Goal: Task Accomplishment & Management: Manage account settings

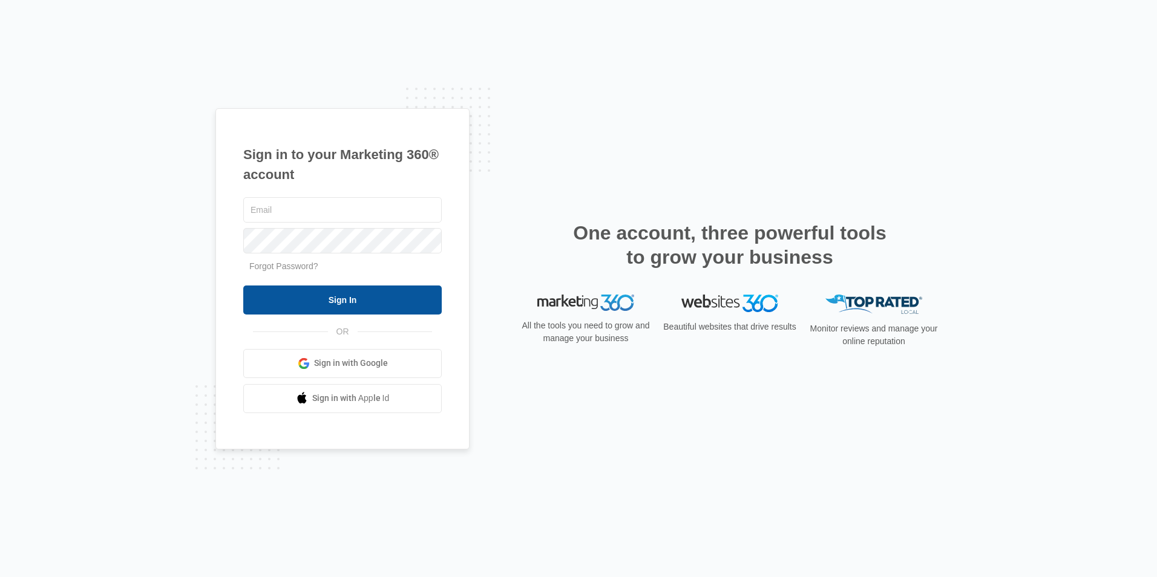
type input "[PERSON_NAME][EMAIL_ADDRESS][DOMAIN_NAME]"
click at [330, 300] on input "Sign In" at bounding box center [342, 300] width 198 height 29
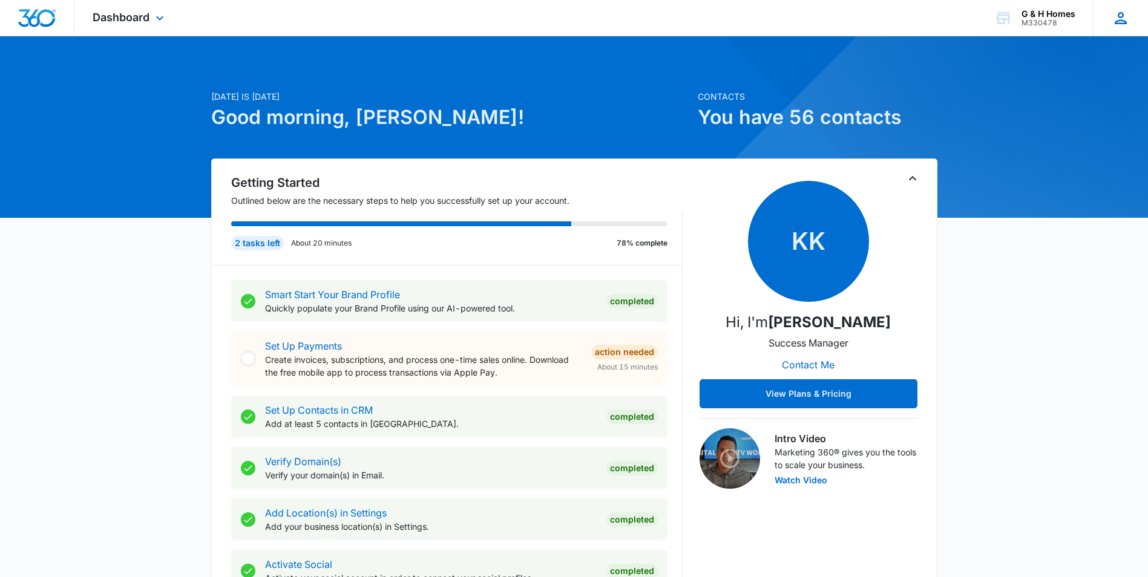
click at [1119, 19] on icon at bounding box center [1120, 18] width 18 height 18
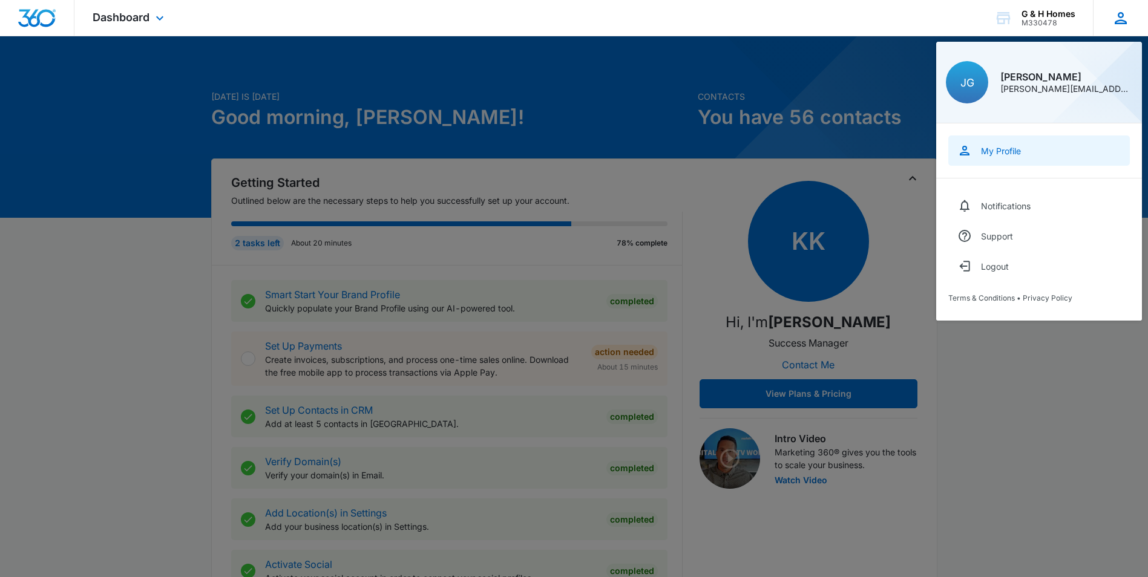
click at [996, 151] on div "My Profile" at bounding box center [1001, 151] width 40 height 10
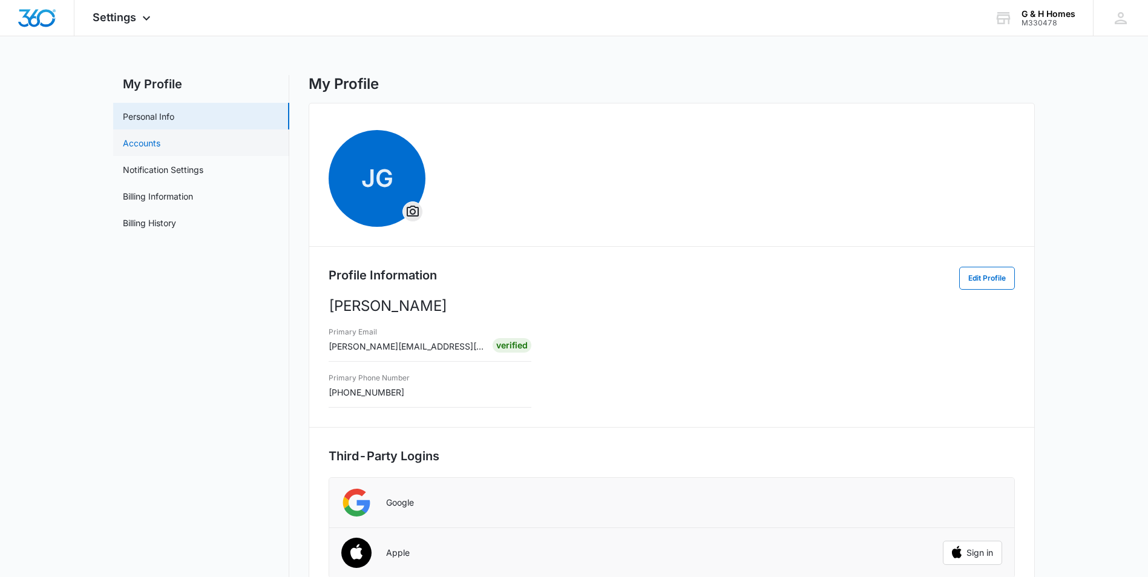
click at [160, 143] on link "Accounts" at bounding box center [142, 143] width 38 height 13
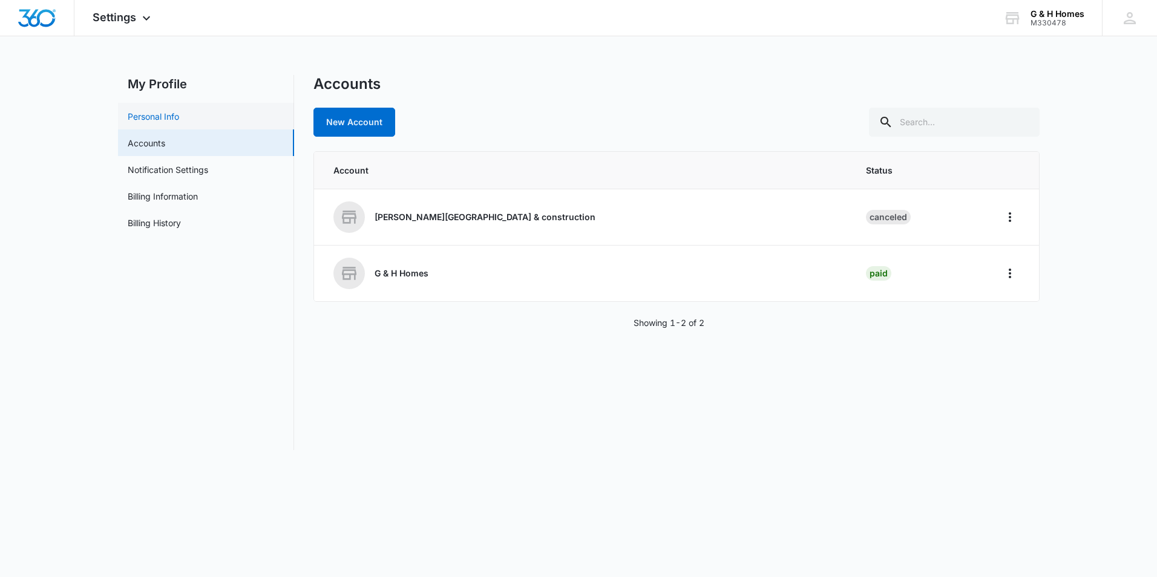
click at [164, 116] on link "Personal Info" at bounding box center [153, 116] width 51 height 13
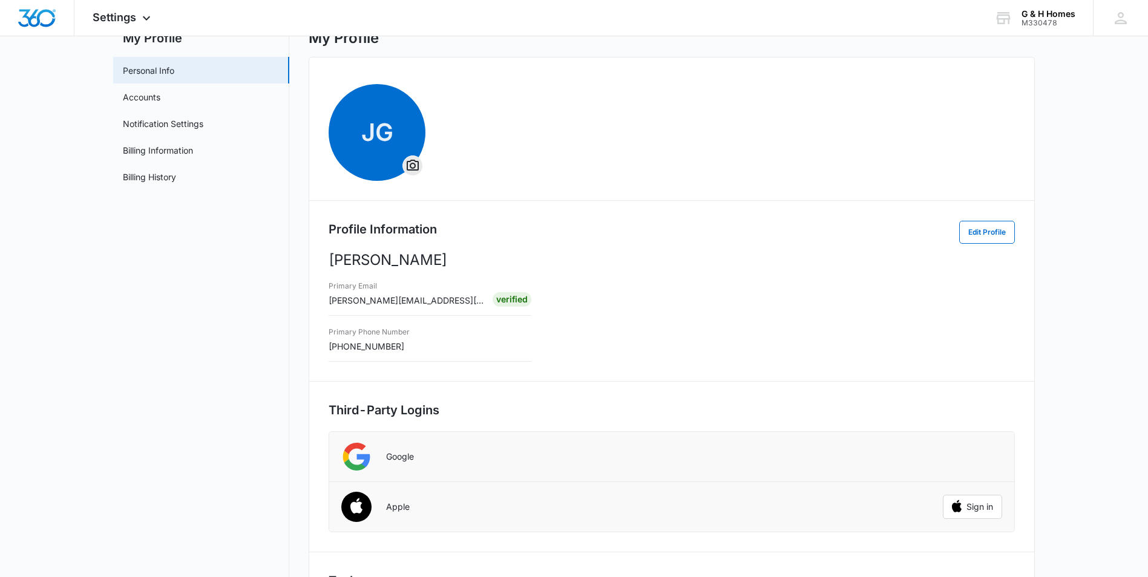
scroll to position [13, 0]
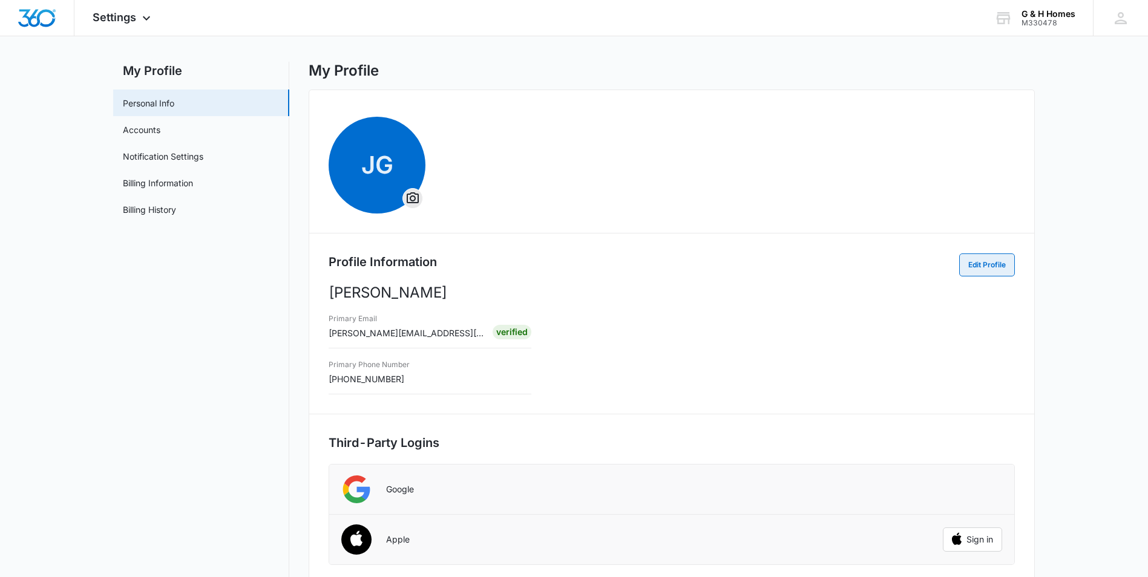
click at [983, 269] on button "Edit Profile" at bounding box center [987, 264] width 56 height 23
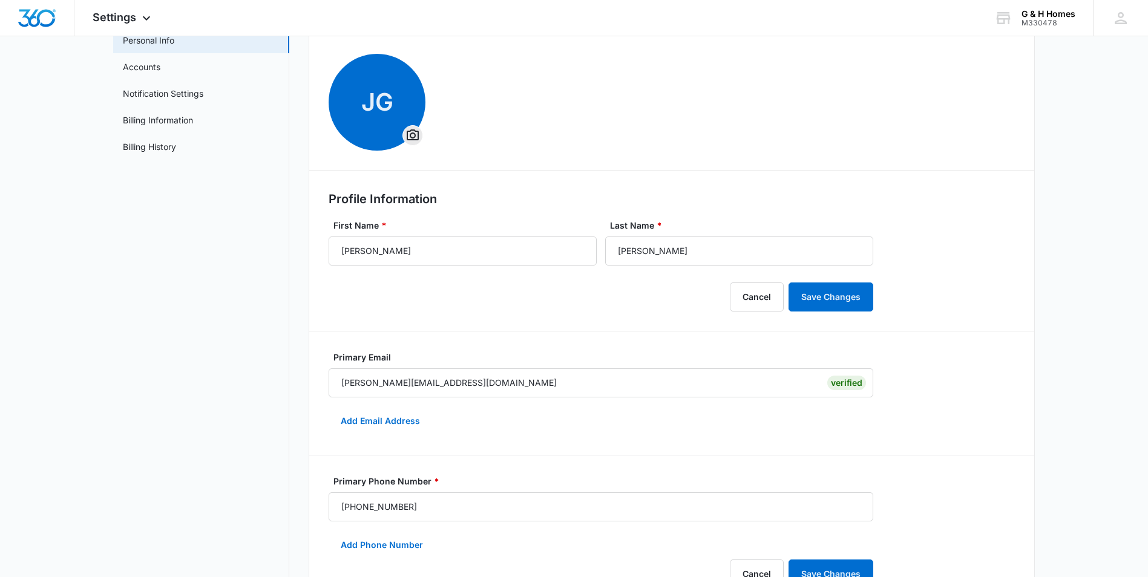
scroll to position [0, 0]
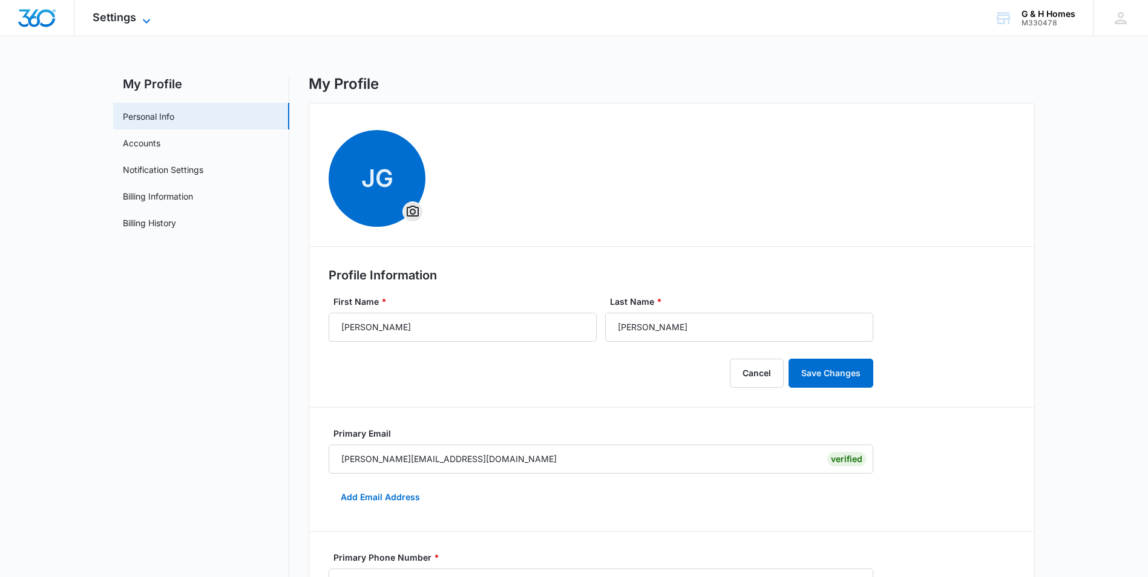
click at [116, 18] on span "Settings" at bounding box center [115, 17] width 44 height 13
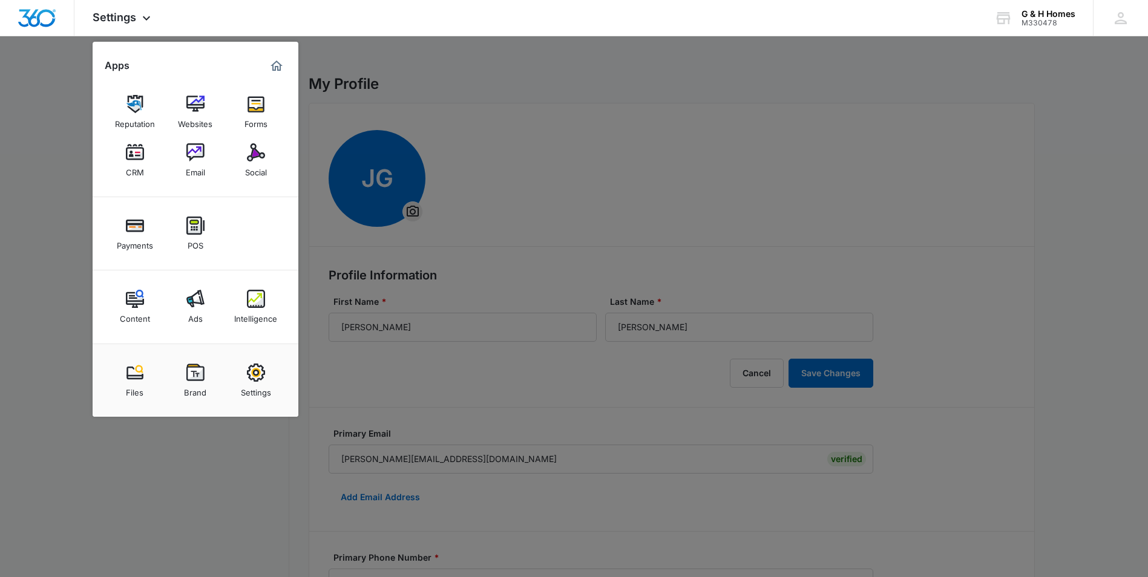
click at [81, 72] on div at bounding box center [574, 288] width 1148 height 577
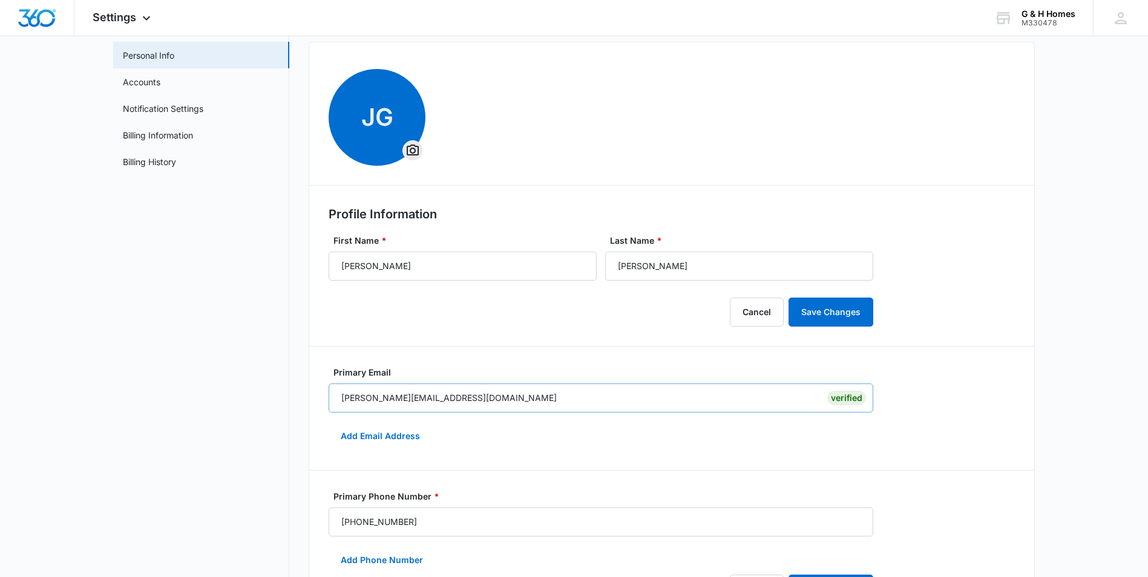
scroll to position [60, 0]
click at [107, 15] on span "Settings" at bounding box center [115, 17] width 44 height 13
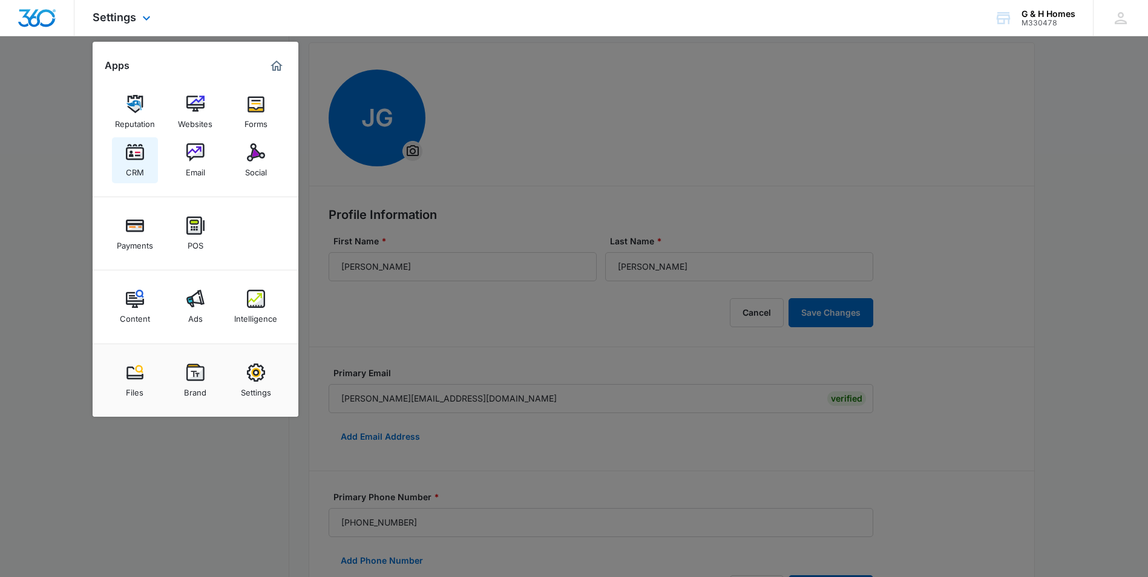
click at [133, 162] on div "CRM" at bounding box center [135, 170] width 18 height 16
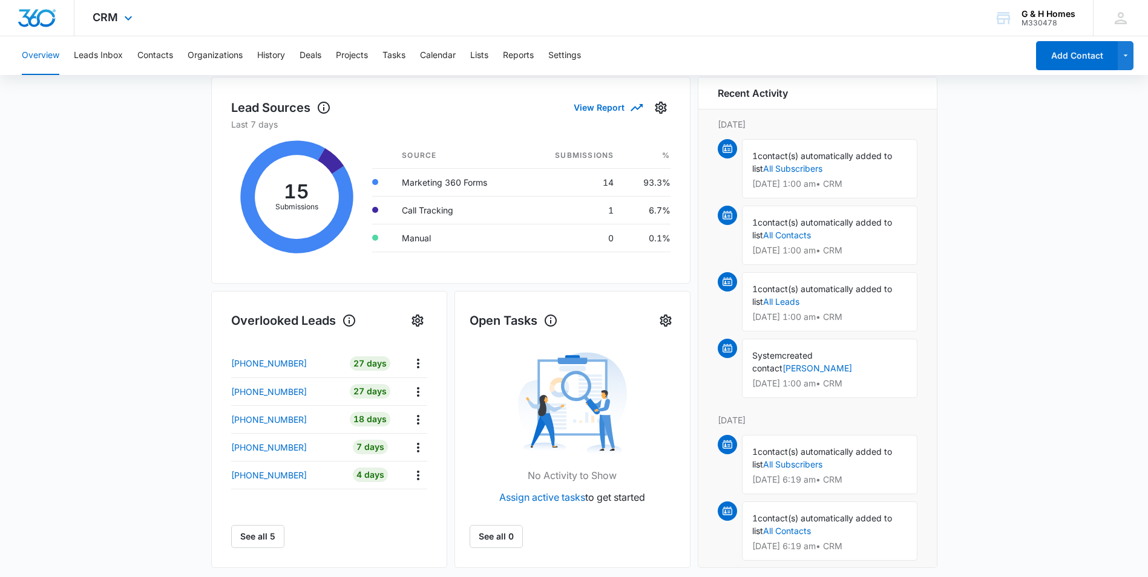
scroll to position [164, 0]
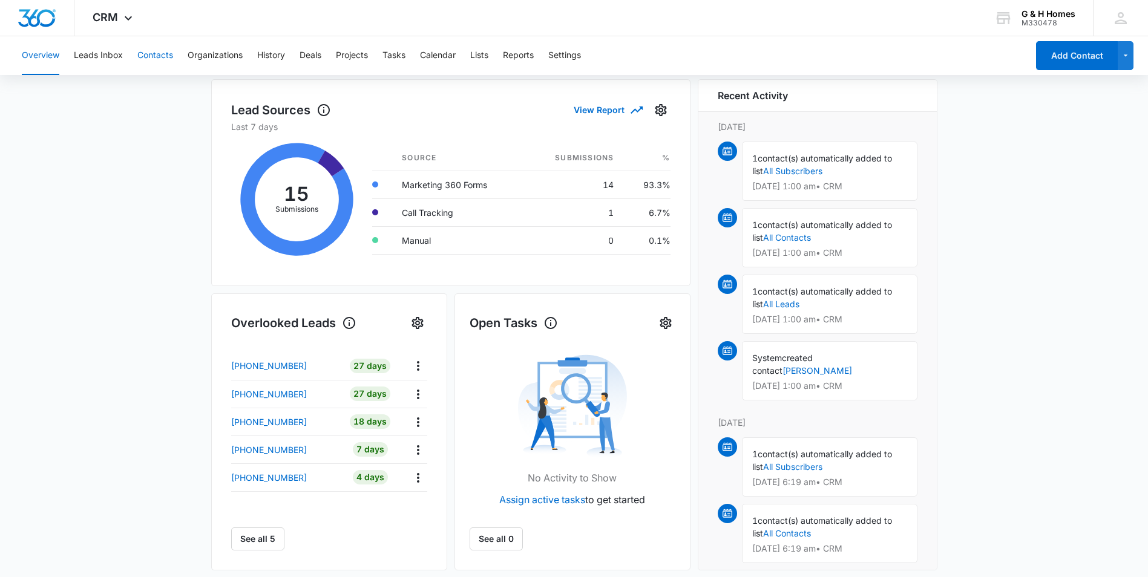
click at [166, 58] on button "Contacts" at bounding box center [155, 55] width 36 height 39
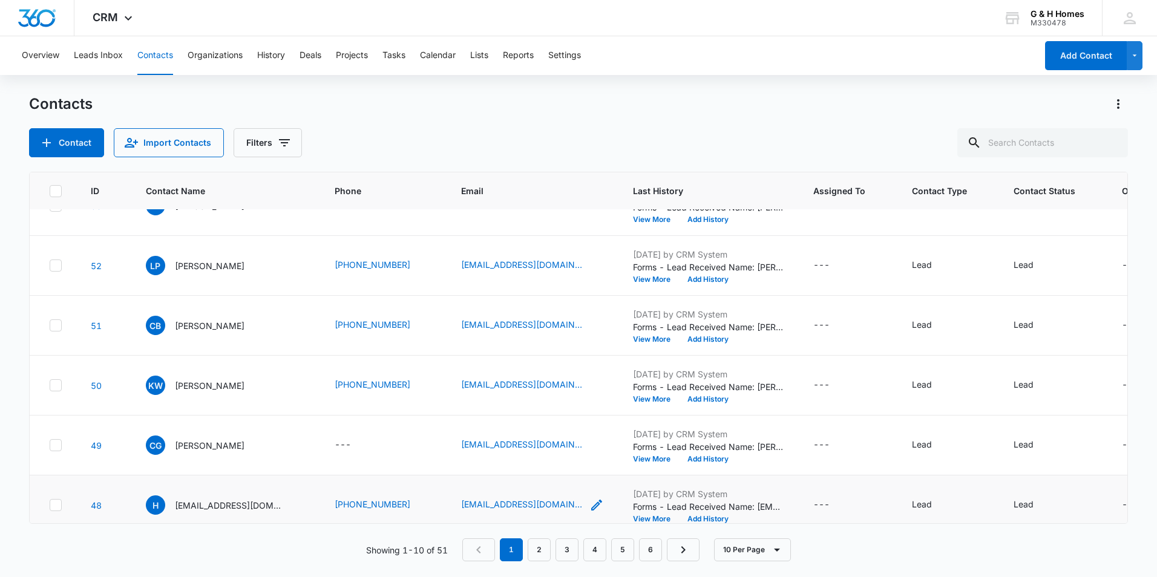
scroll to position [294, 0]
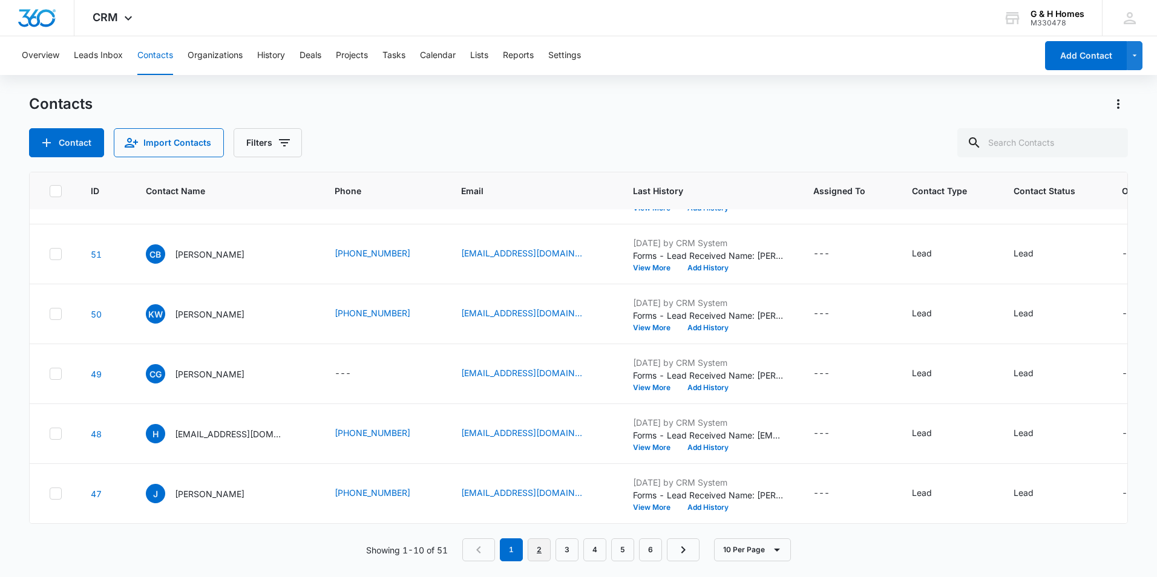
click at [546, 555] on link "2" at bounding box center [539, 549] width 23 height 23
click at [251, 140] on button "Filters" at bounding box center [268, 142] width 68 height 29
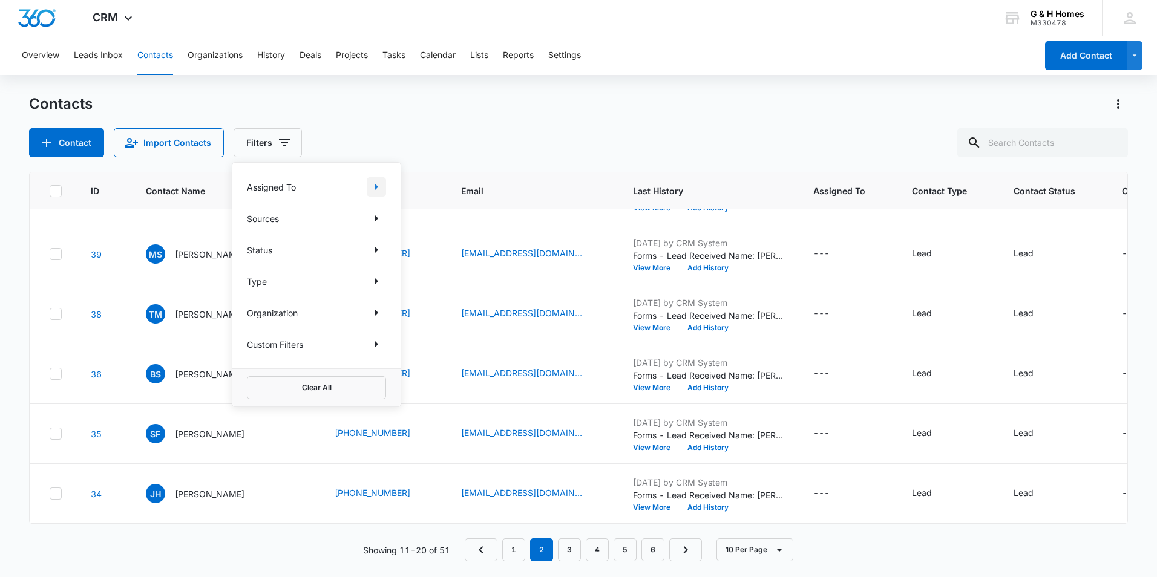
click at [374, 183] on icon "Show Assigned To filters" at bounding box center [376, 187] width 15 height 15
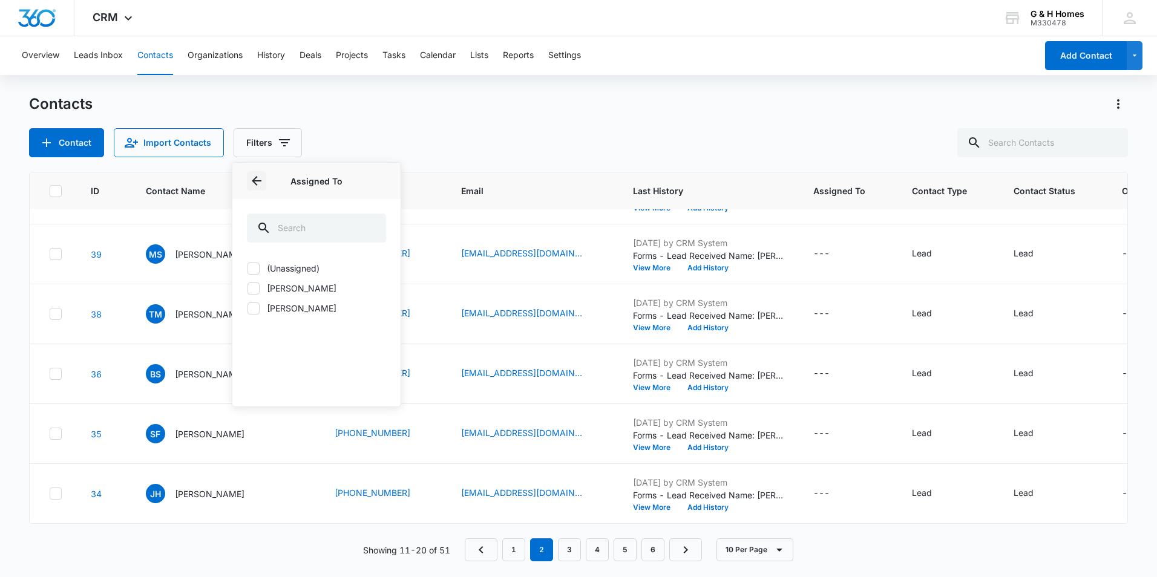
click at [255, 177] on icon "Back" at bounding box center [256, 181] width 15 height 15
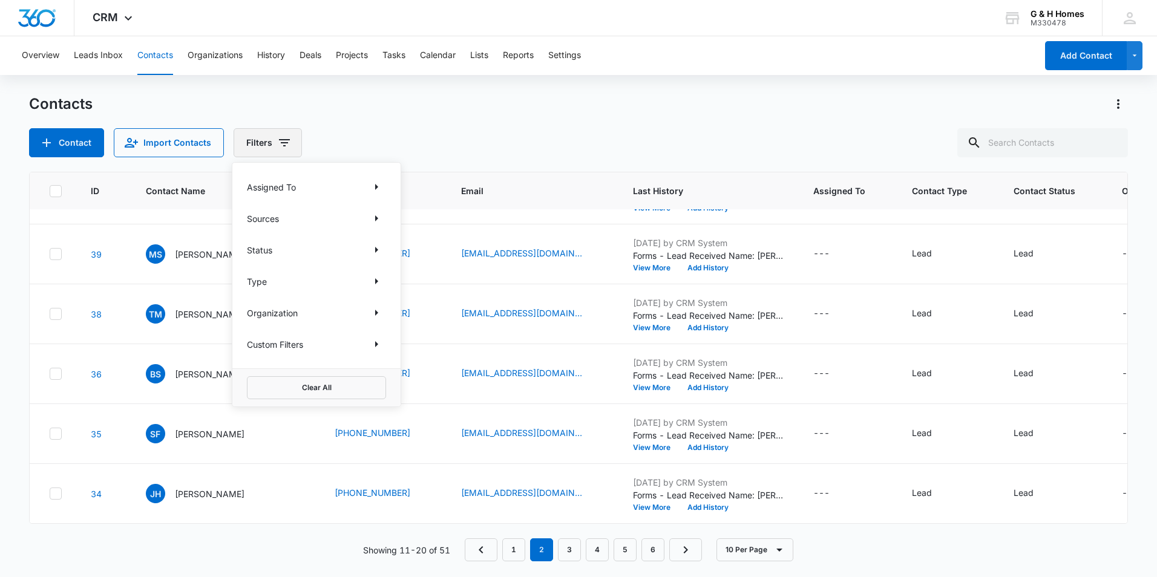
click at [283, 139] on icon "Filters" at bounding box center [284, 143] width 15 height 15
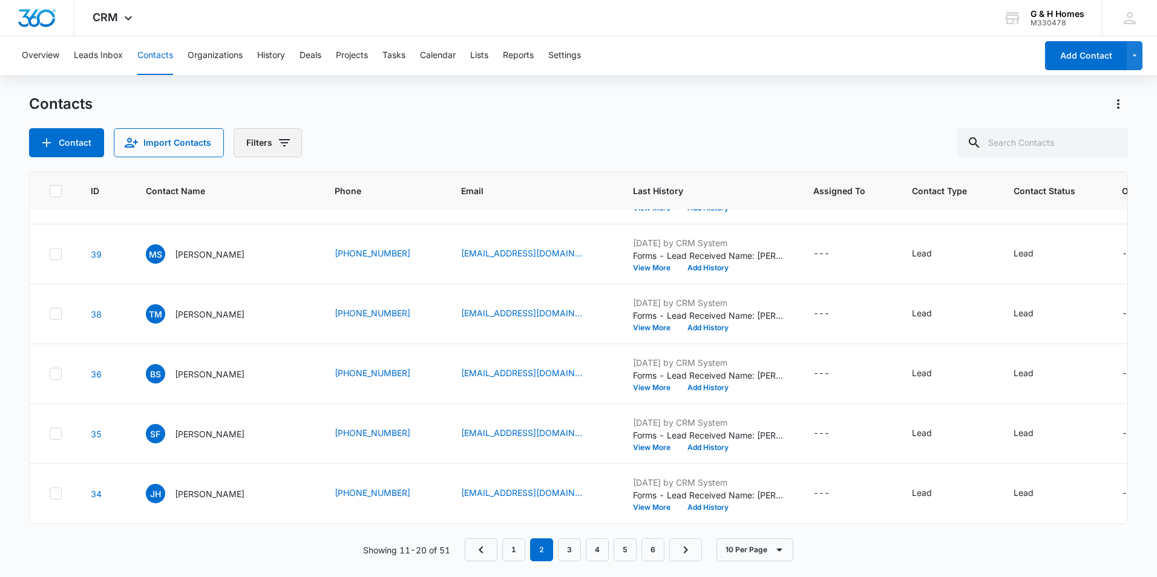
click at [283, 136] on icon "Filters" at bounding box center [284, 143] width 15 height 15
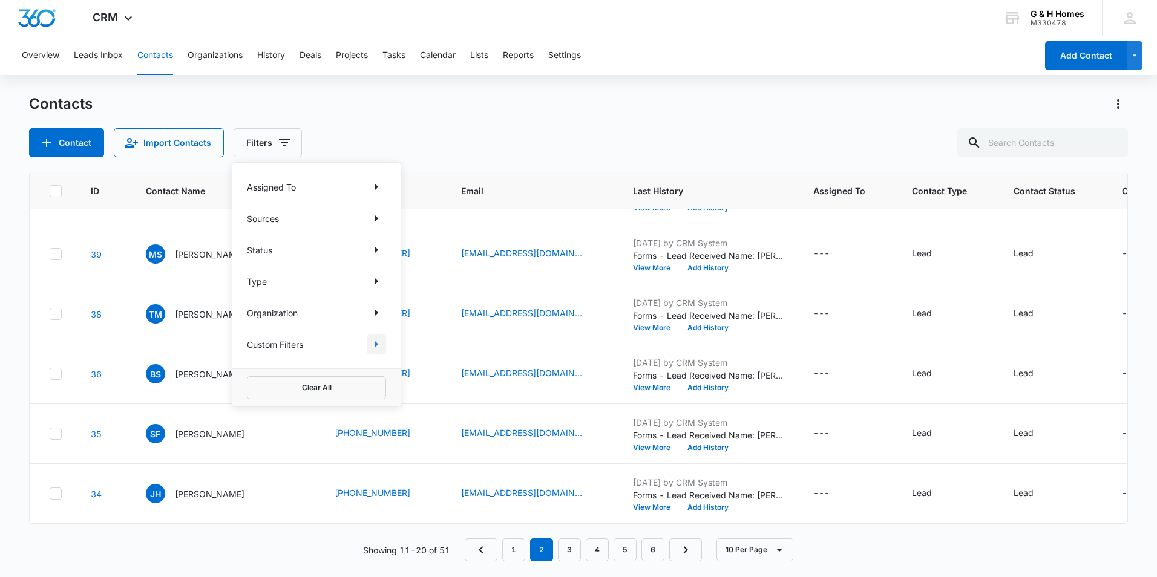
click at [378, 347] on icon "Show Custom Filters filters" at bounding box center [376, 344] width 15 height 15
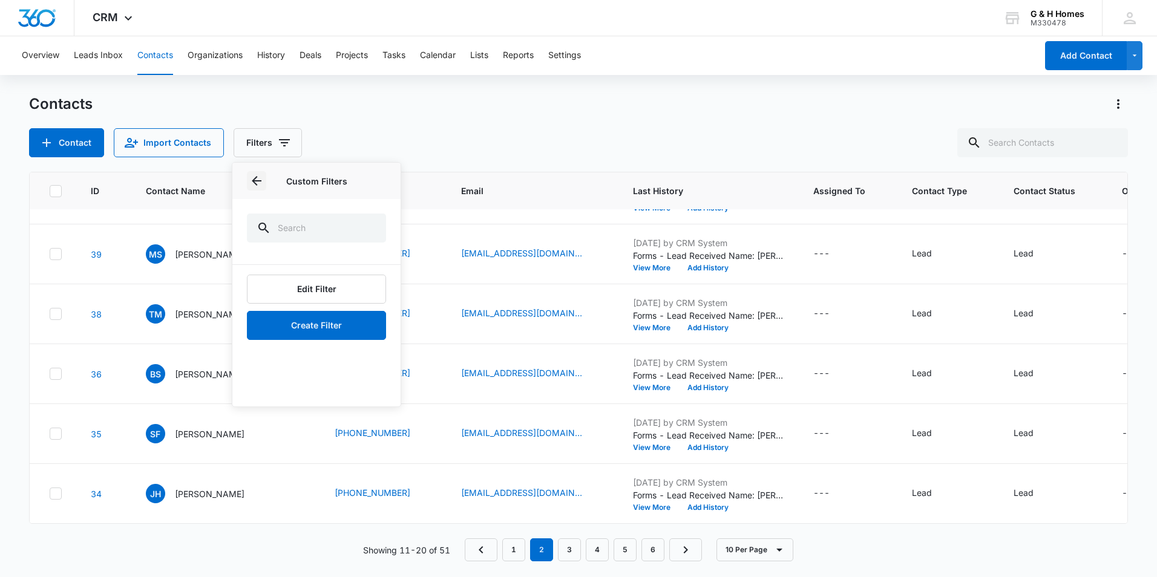
click at [260, 179] on icon "Back" at bounding box center [256, 181] width 15 height 15
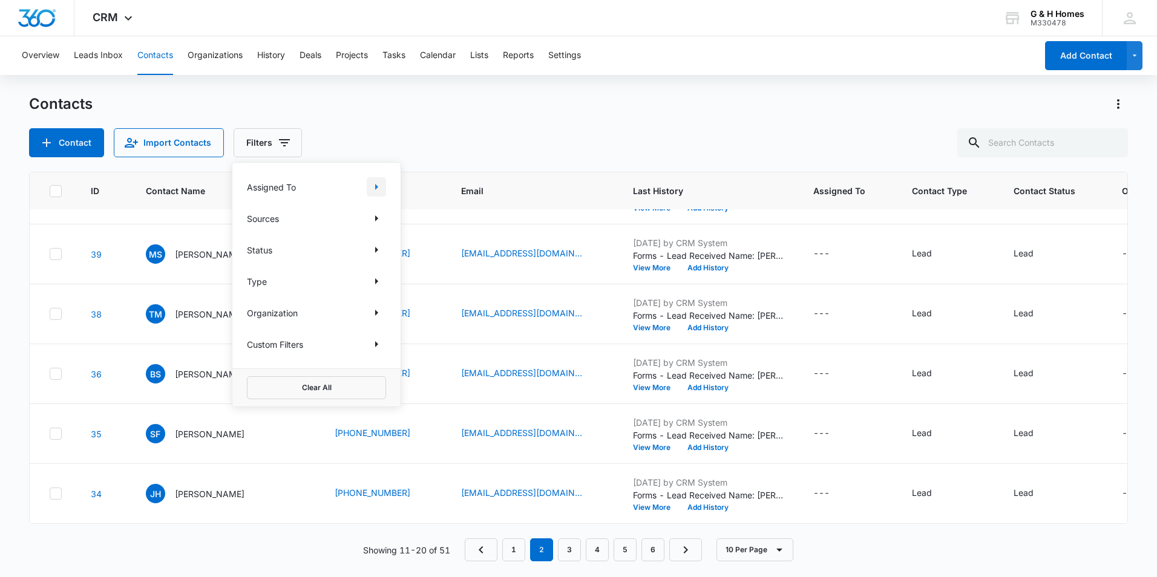
click at [379, 187] on icon "Show Assigned To filters" at bounding box center [376, 187] width 15 height 15
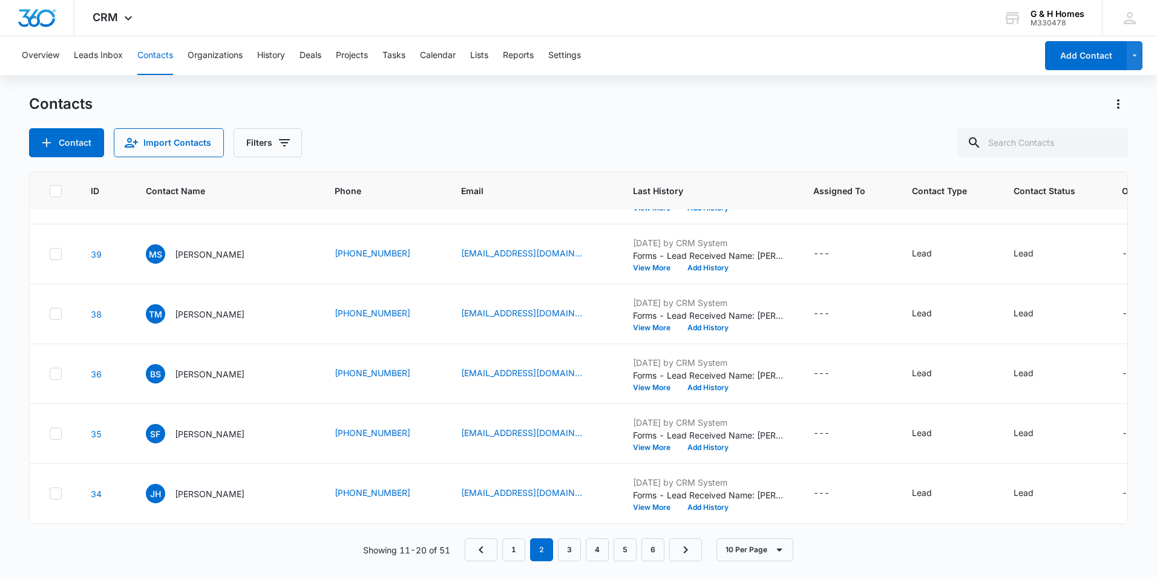
click at [325, 124] on div "Contacts Contact Import Contacts Filters" at bounding box center [578, 125] width 1099 height 63
click at [286, 139] on icon "Filters" at bounding box center [284, 142] width 11 height 7
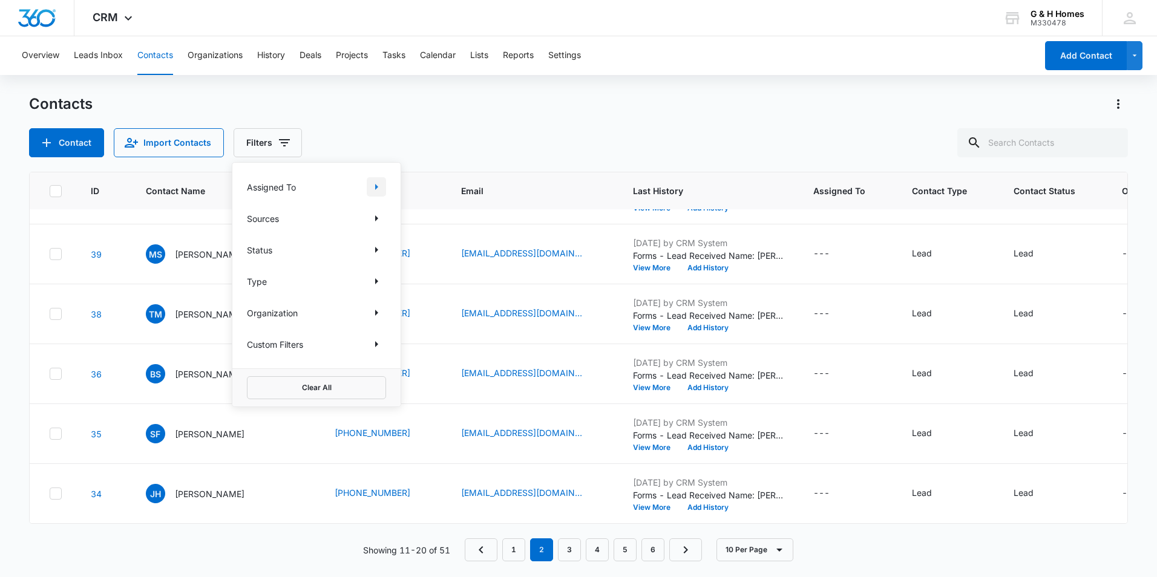
click at [375, 185] on icon "Show Assigned To filters" at bounding box center [376, 187] width 3 height 6
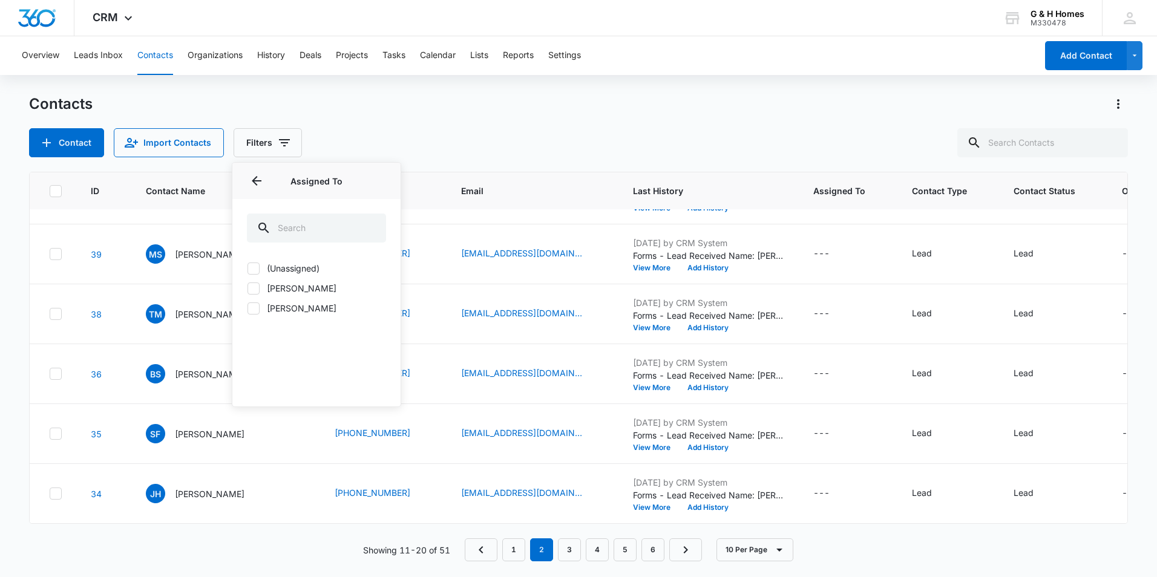
click at [283, 267] on label "(Unassigned)" at bounding box center [316, 268] width 139 height 13
click at [247, 268] on input "(Unassigned)" at bounding box center [247, 268] width 1 height 1
checkbox input "true"
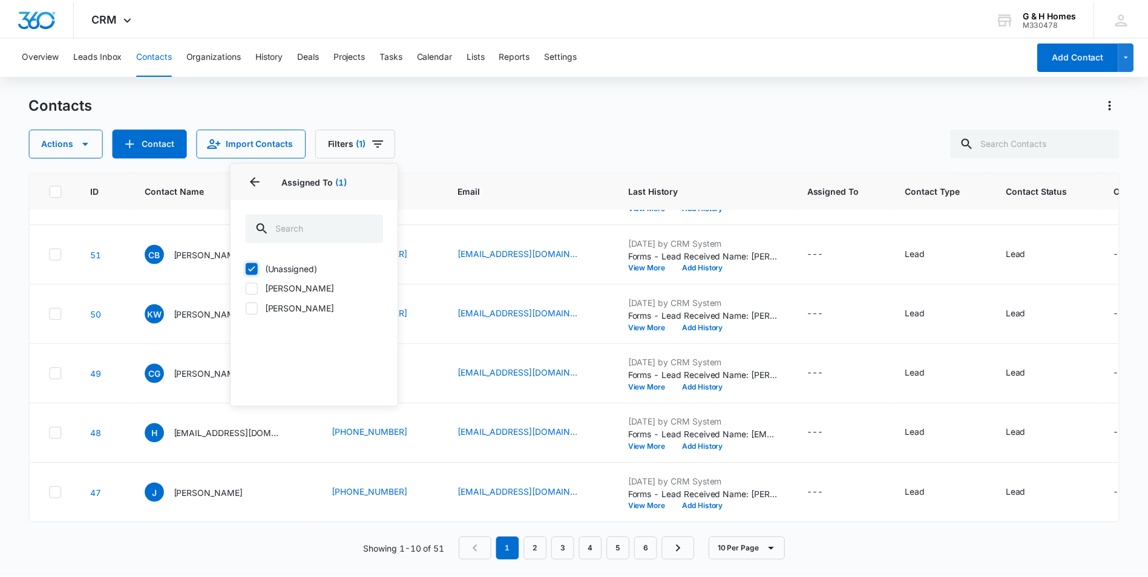
scroll to position [0, 0]
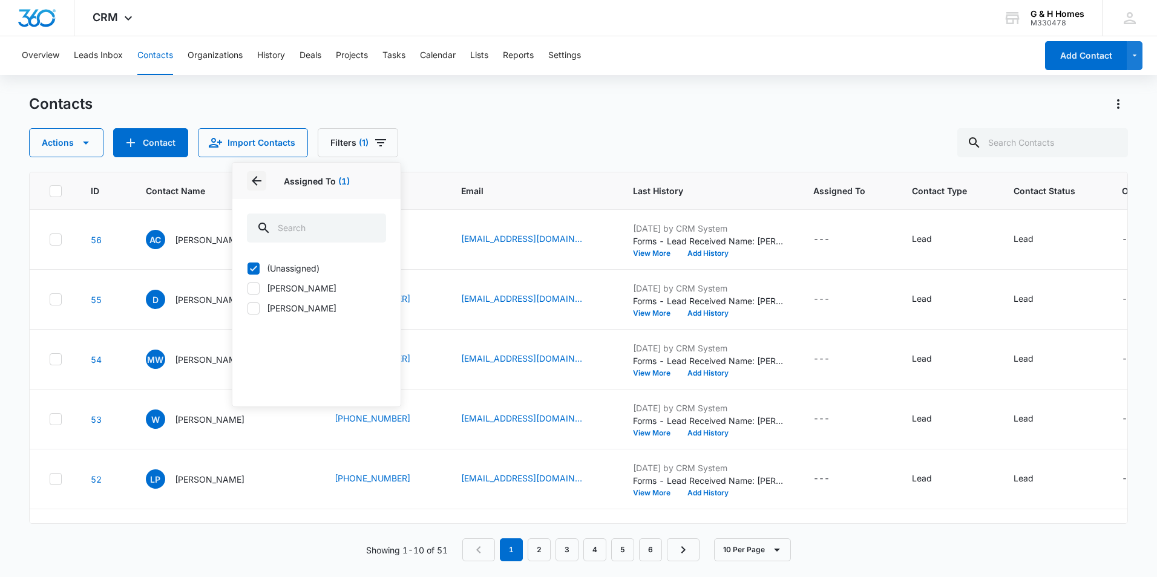
click at [257, 179] on icon "Back" at bounding box center [256, 181] width 15 height 15
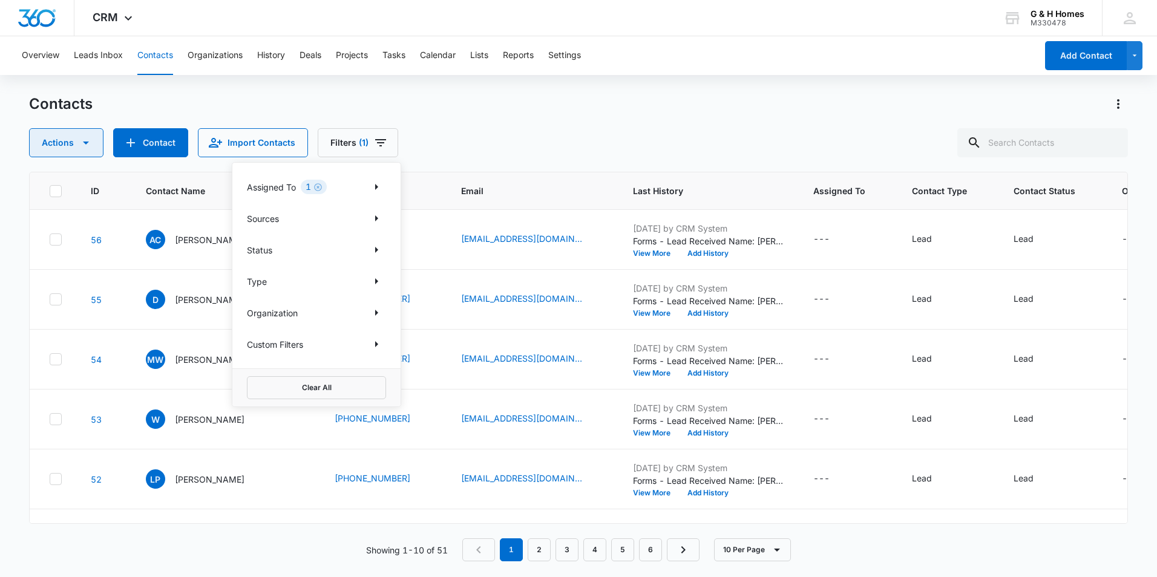
click at [94, 145] on button "Actions" at bounding box center [66, 142] width 74 height 29
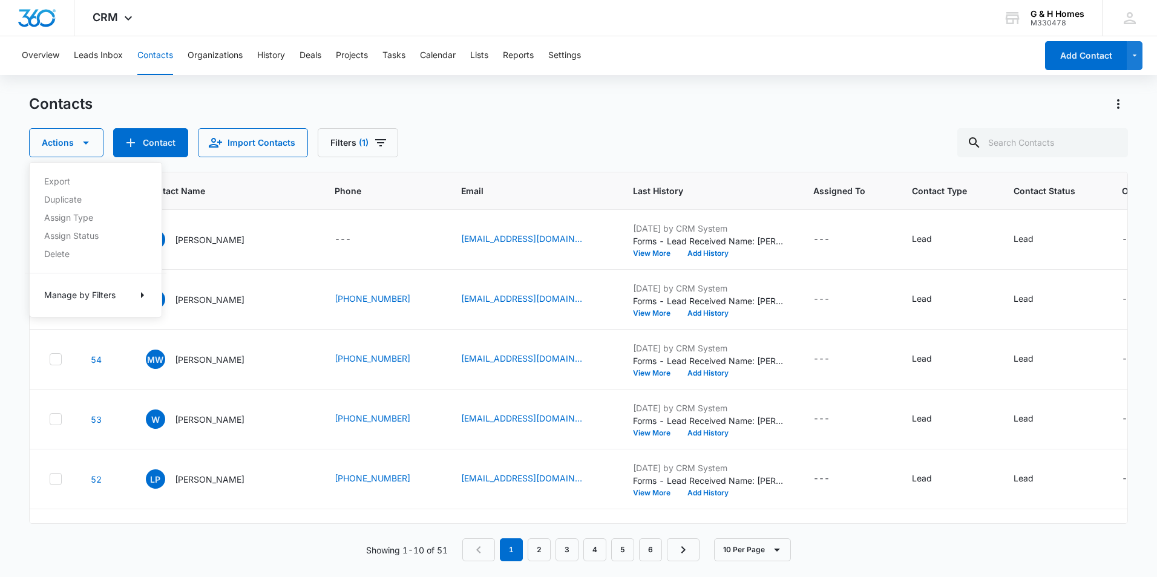
click at [233, 98] on div "Contacts" at bounding box center [578, 103] width 1099 height 19
click at [37, 54] on button "Overview" at bounding box center [41, 55] width 38 height 39
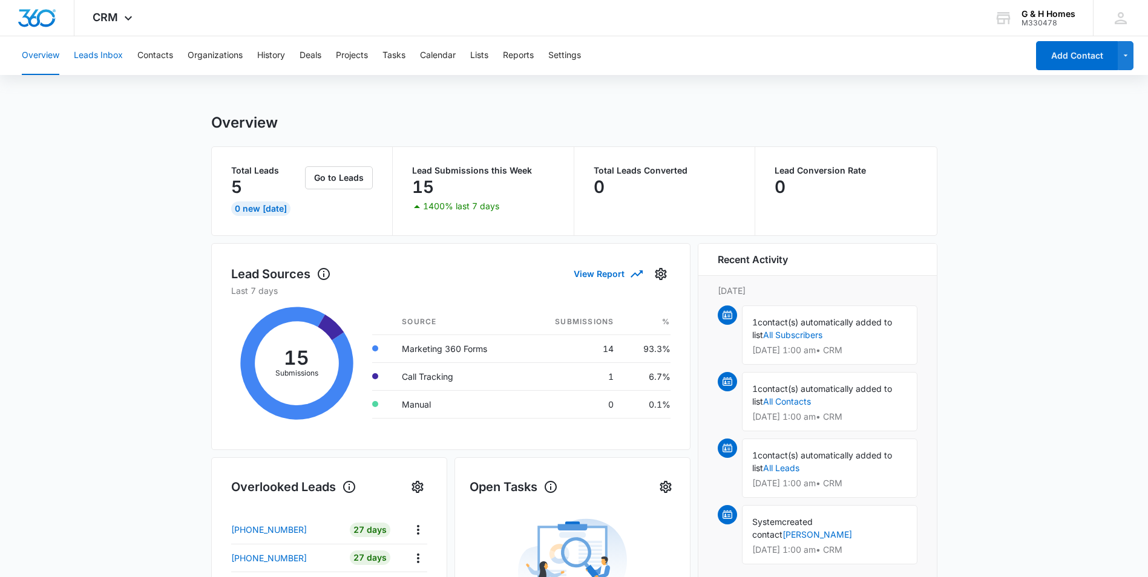
click at [113, 60] on button "Leads Inbox" at bounding box center [98, 55] width 49 height 39
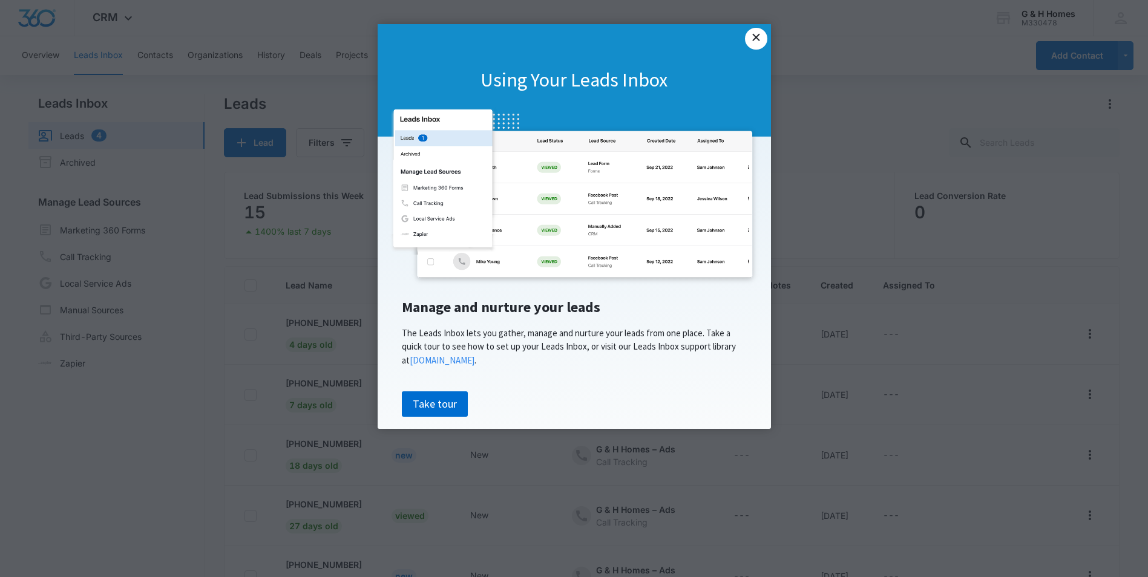
click at [754, 40] on link "×" at bounding box center [756, 39] width 22 height 22
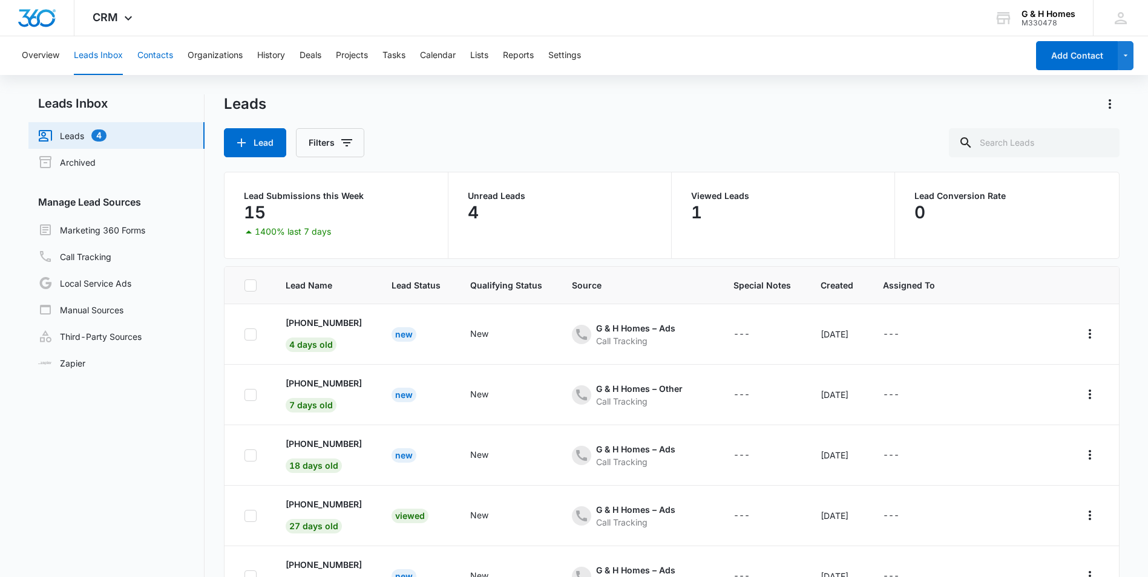
click at [157, 58] on button "Contacts" at bounding box center [155, 55] width 36 height 39
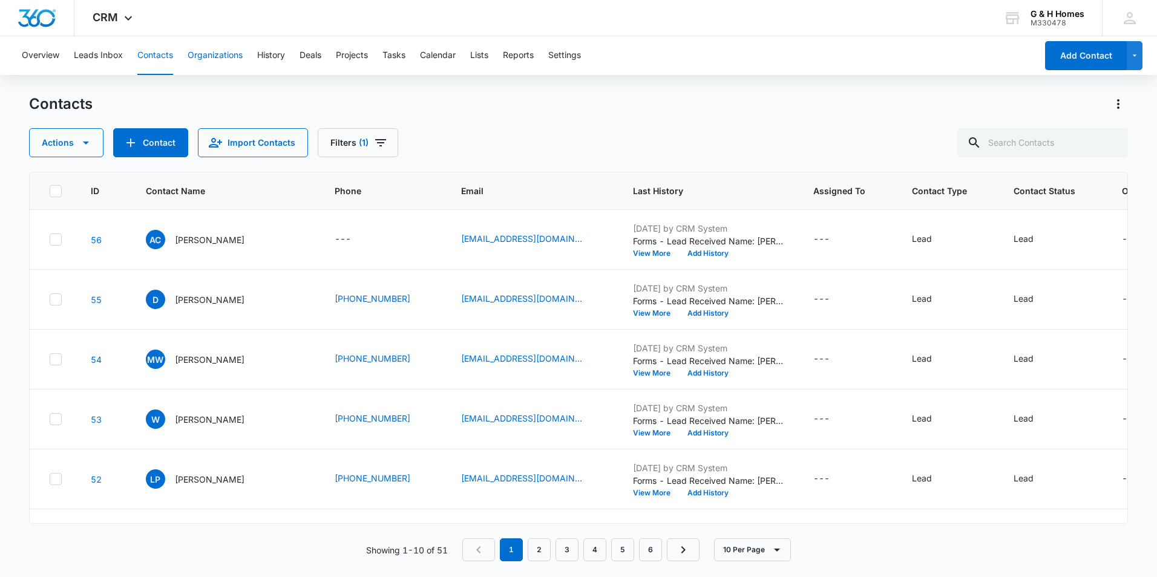
click at [221, 53] on button "Organizations" at bounding box center [215, 55] width 55 height 39
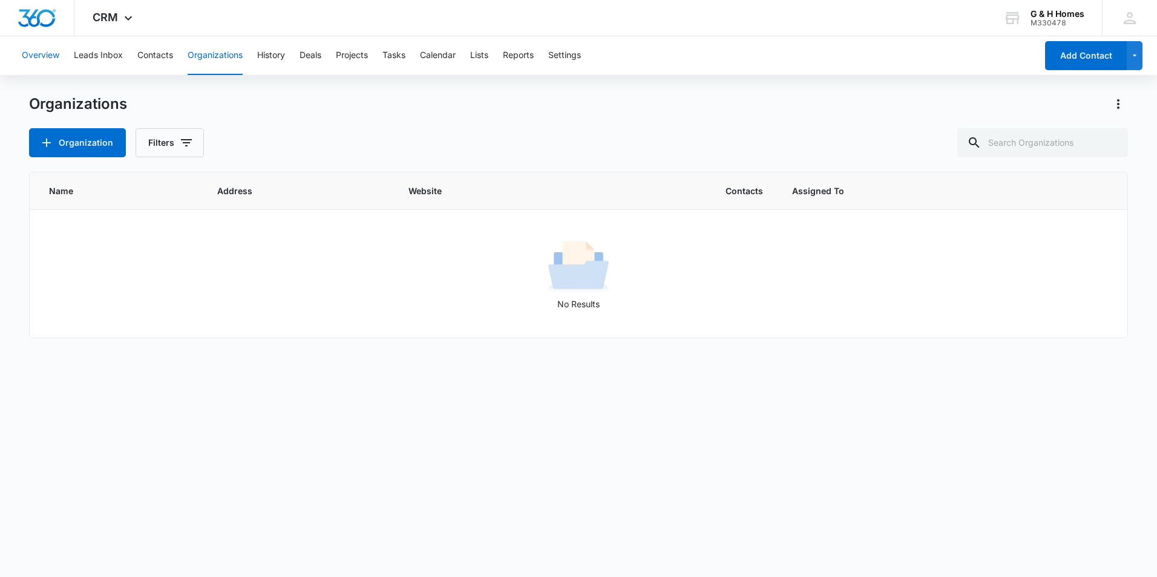
click at [40, 52] on button "Overview" at bounding box center [41, 55] width 38 height 39
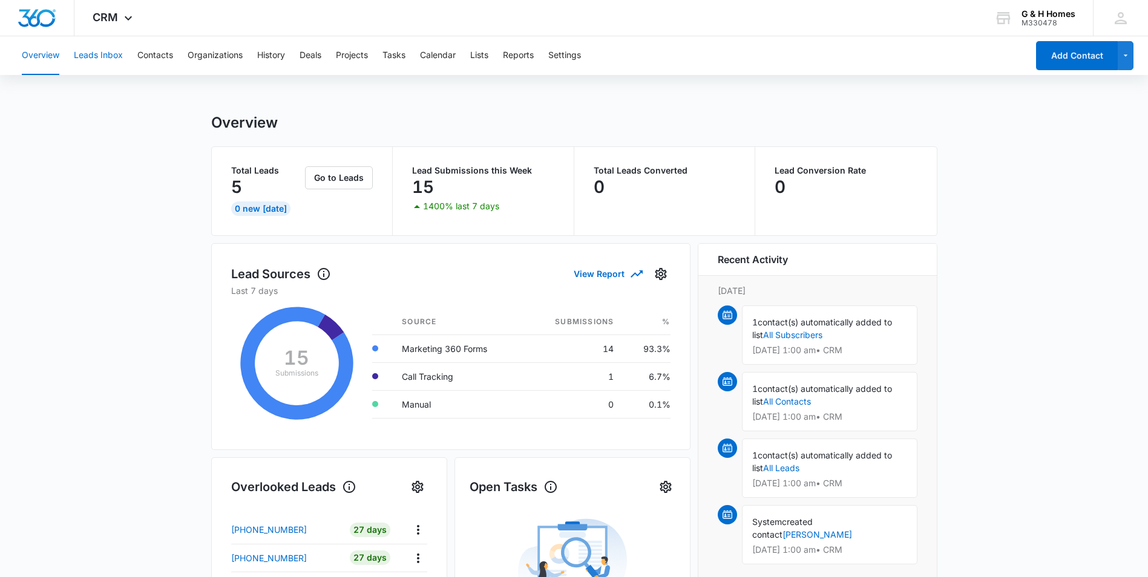
click at [107, 57] on button "Leads Inbox" at bounding box center [98, 55] width 49 height 39
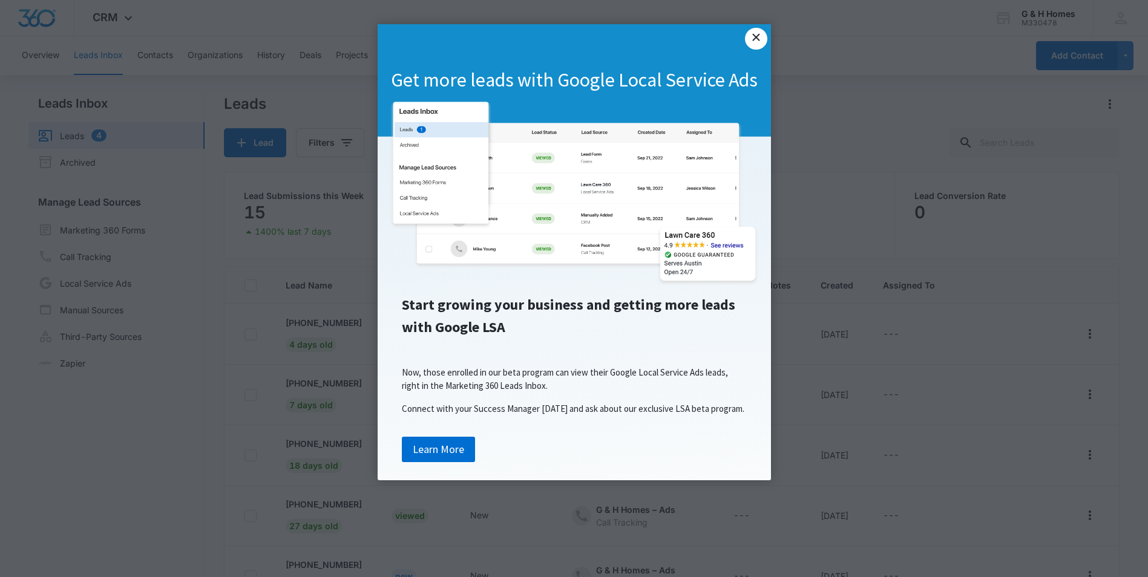
click at [755, 35] on link "×" at bounding box center [756, 39] width 22 height 22
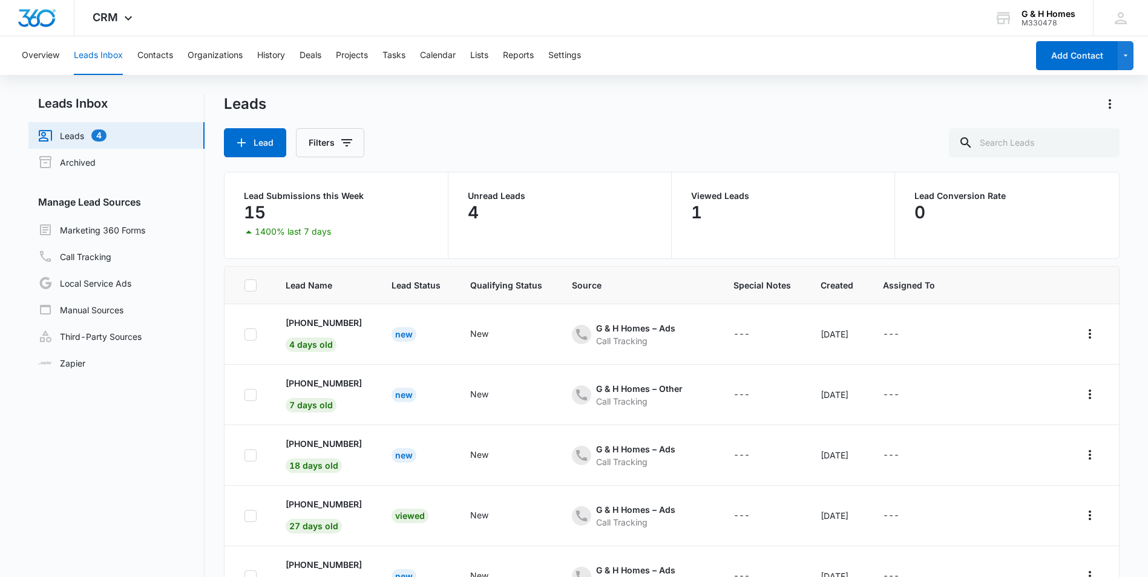
click at [176, 59] on div "Overview Leads Inbox Contacts Organizations History Deals Projects Tasks Calend…" at bounding box center [521, 55] width 1013 height 39
click at [160, 56] on button "Contacts" at bounding box center [155, 55] width 36 height 39
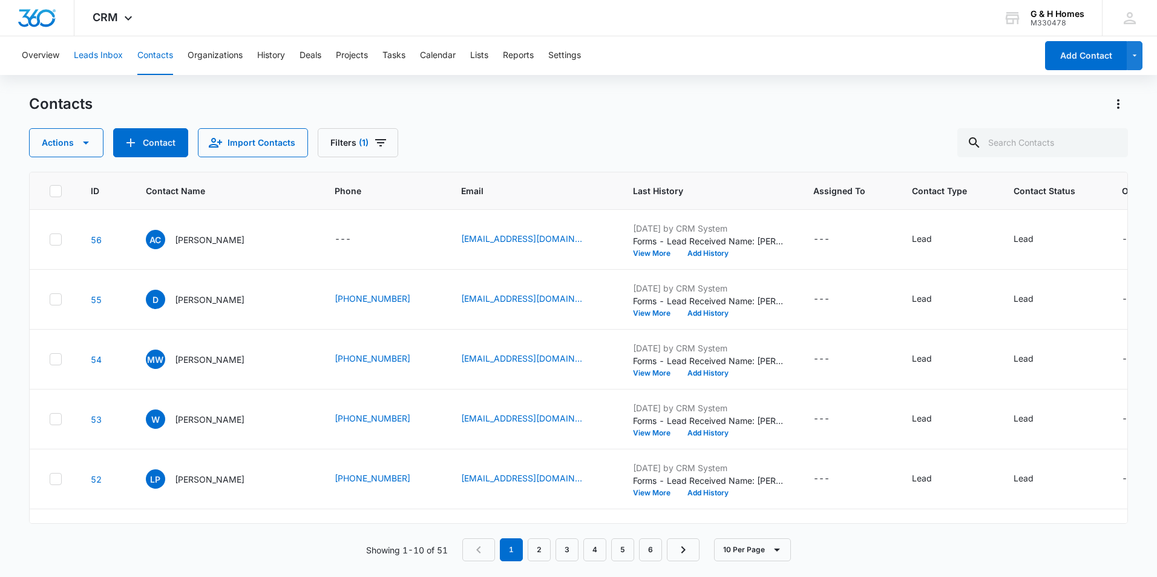
click at [103, 53] on button "Leads Inbox" at bounding box center [98, 55] width 49 height 39
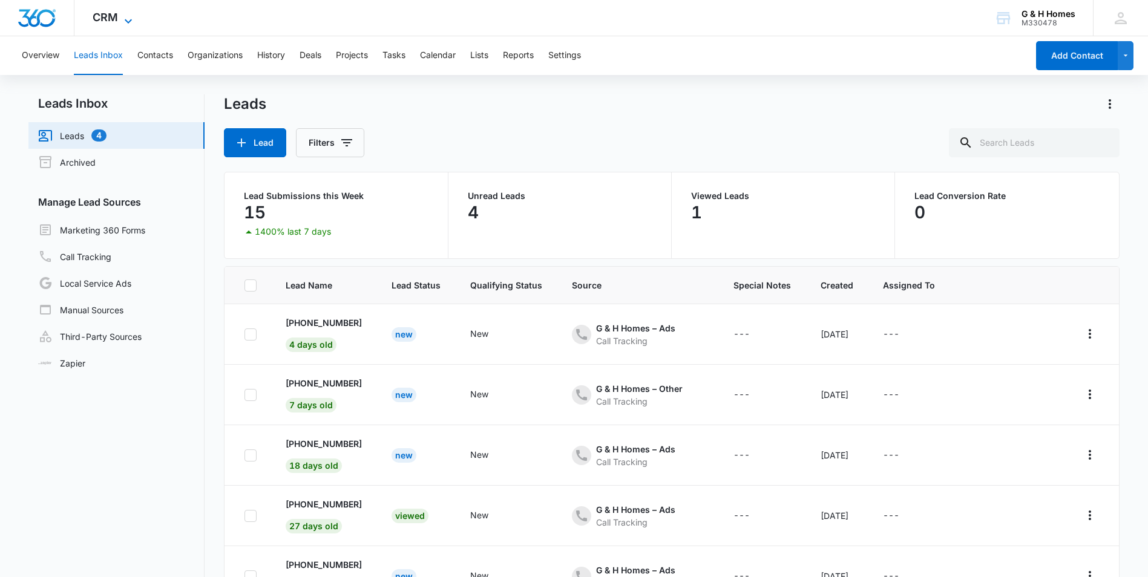
click at [122, 21] on icon at bounding box center [128, 21] width 15 height 15
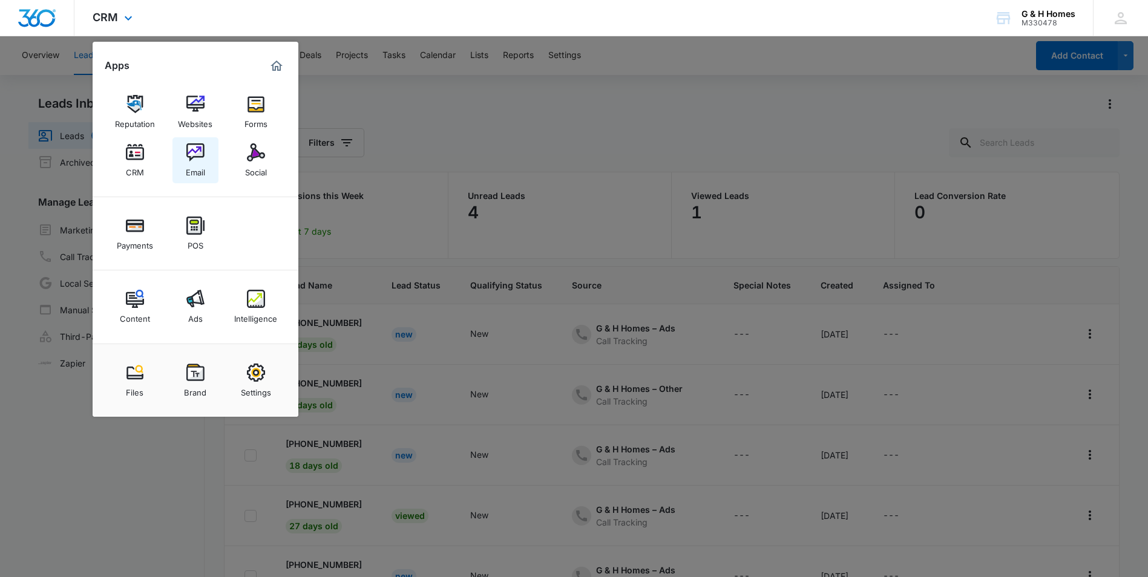
click at [192, 157] on img at bounding box center [195, 152] width 18 height 18
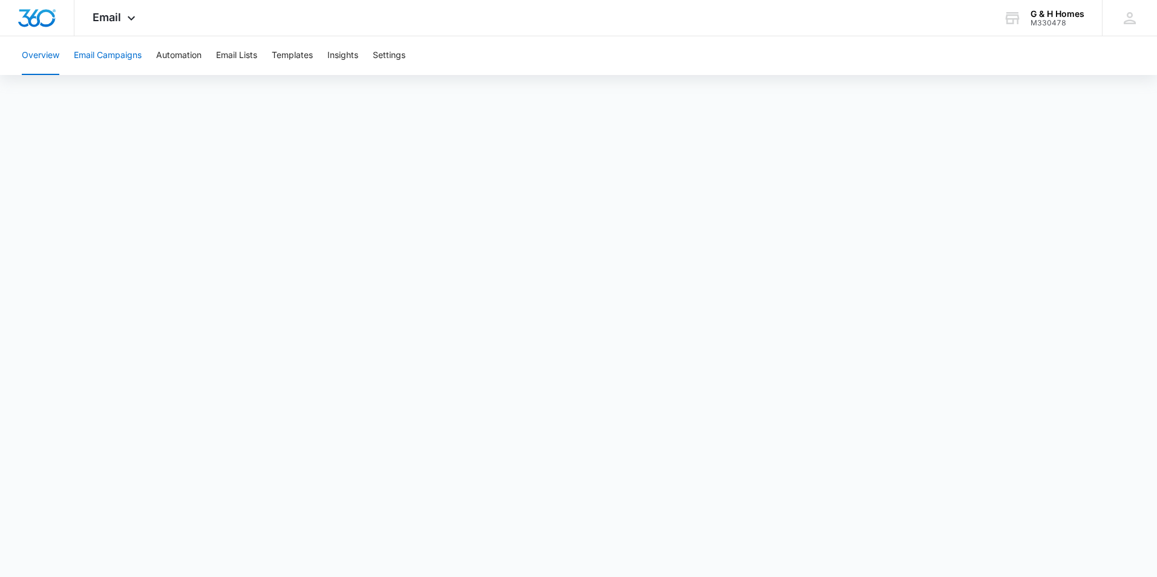
click at [116, 57] on button "Email Campaigns" at bounding box center [108, 55] width 68 height 39
click at [191, 53] on button "Automation" at bounding box center [178, 55] width 45 height 39
click at [296, 52] on button "Templates" at bounding box center [292, 55] width 41 height 39
click at [242, 54] on button "Email Lists" at bounding box center [236, 55] width 41 height 39
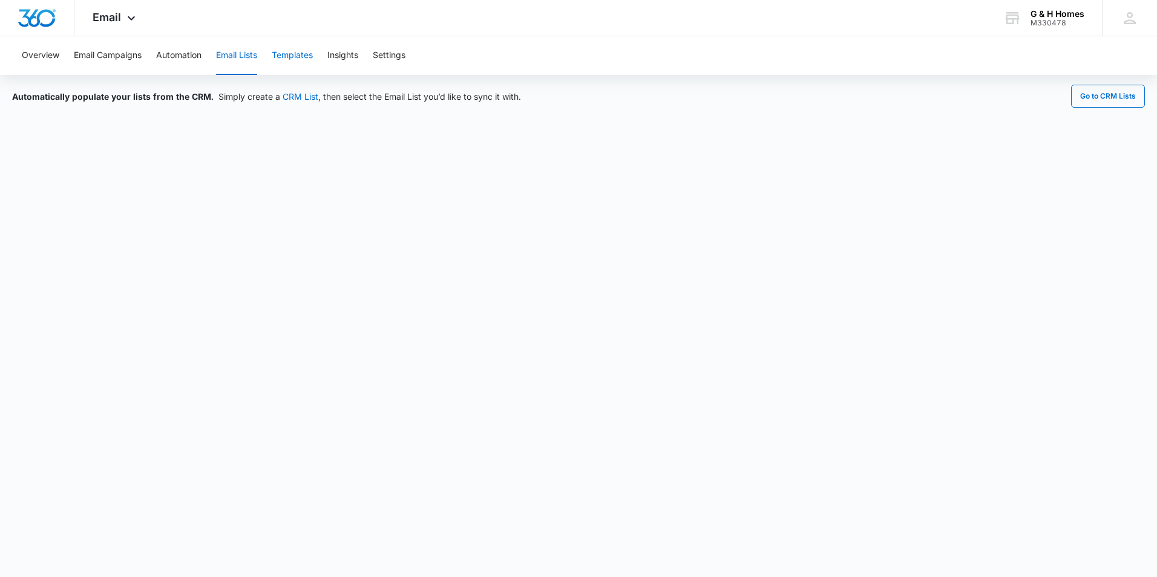
click at [290, 54] on button "Templates" at bounding box center [292, 55] width 41 height 39
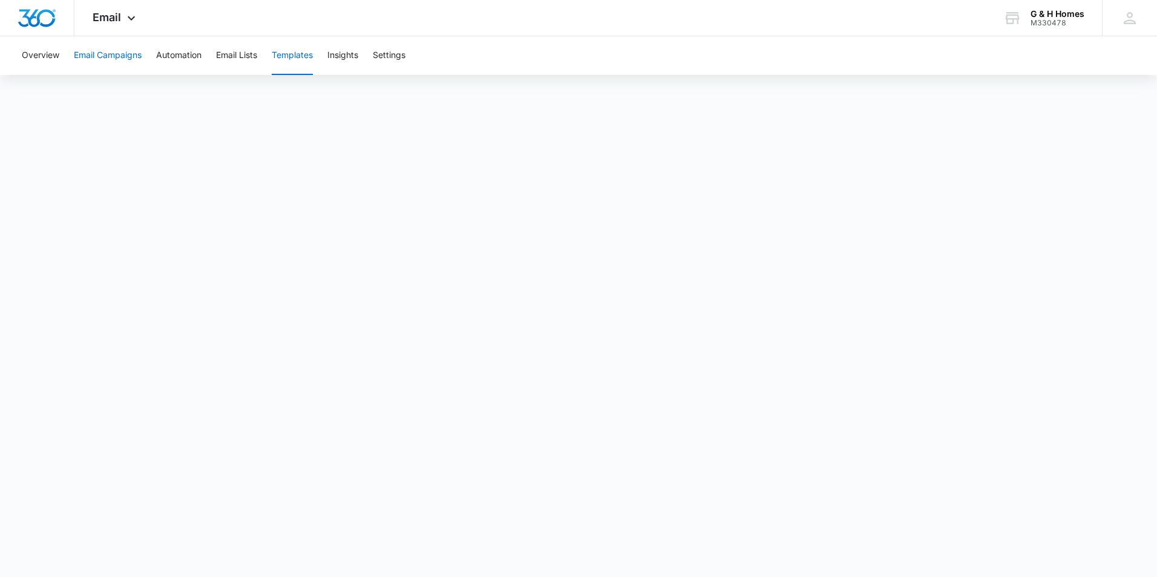
click at [96, 57] on button "Email Campaigns" at bounding box center [108, 55] width 68 height 39
click at [32, 56] on button "Overview" at bounding box center [41, 55] width 38 height 39
click at [129, 15] on icon at bounding box center [131, 21] width 15 height 15
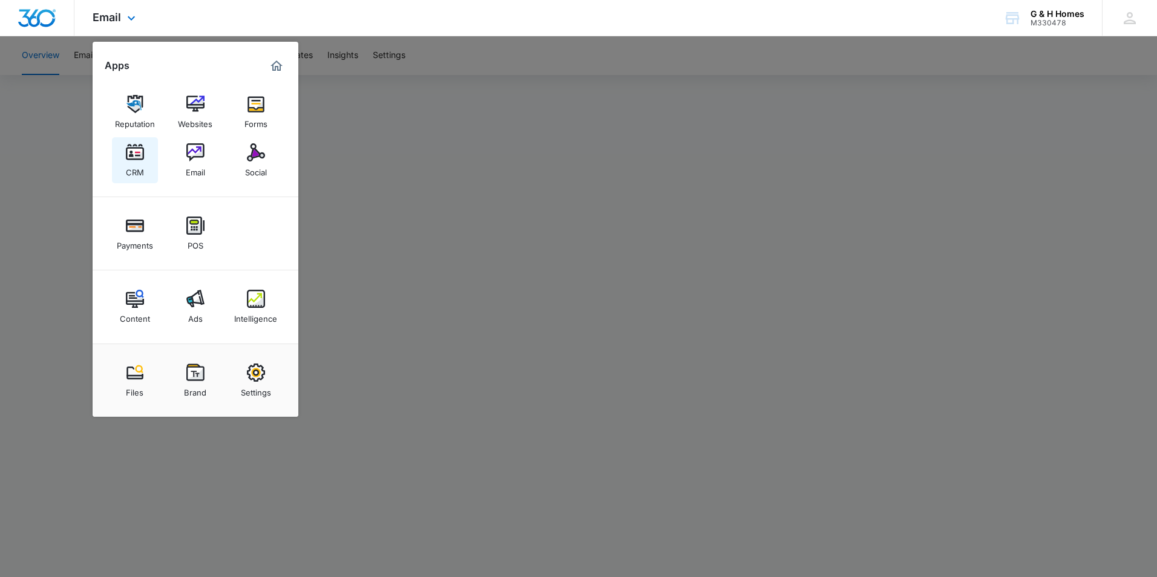
click at [131, 166] on div "CRM" at bounding box center [135, 170] width 18 height 16
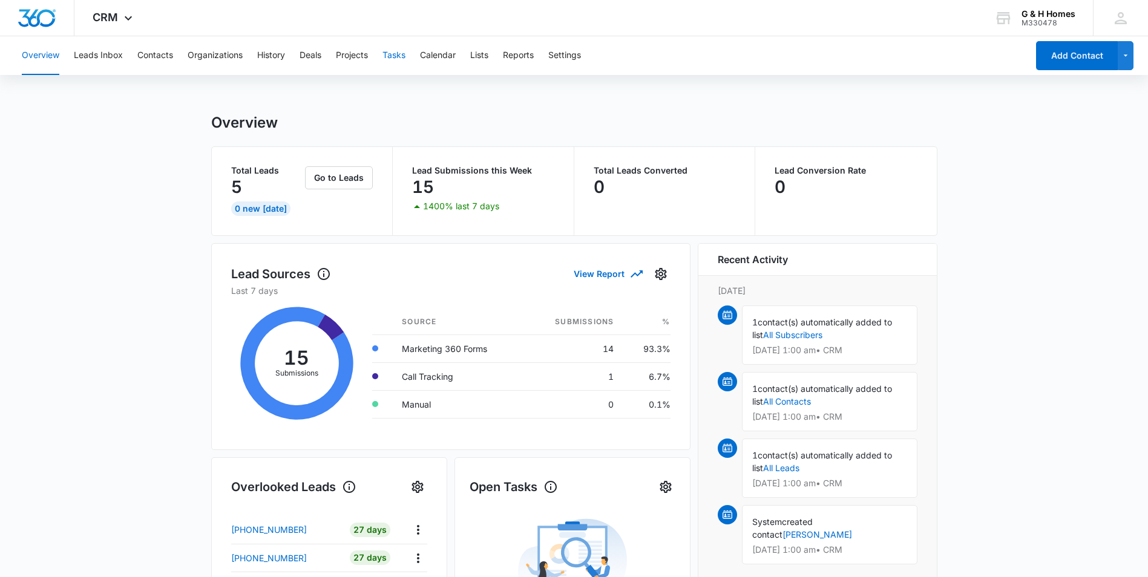
click at [392, 53] on button "Tasks" at bounding box center [393, 55] width 23 height 39
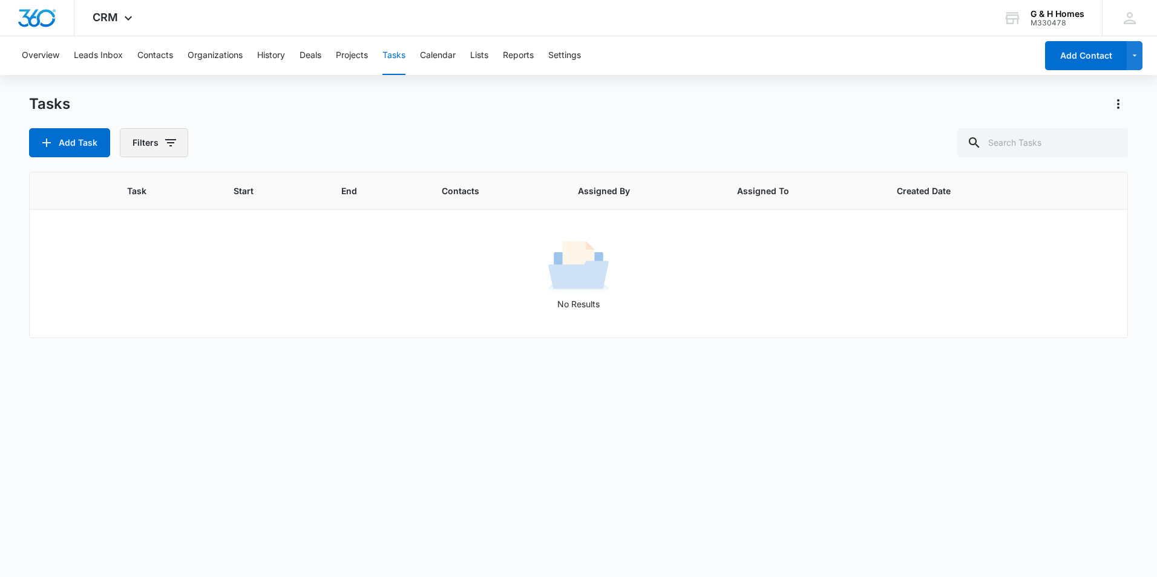
click at [178, 143] on button "Filters" at bounding box center [154, 142] width 68 height 29
click at [349, 54] on button "Projects" at bounding box center [352, 55] width 32 height 39
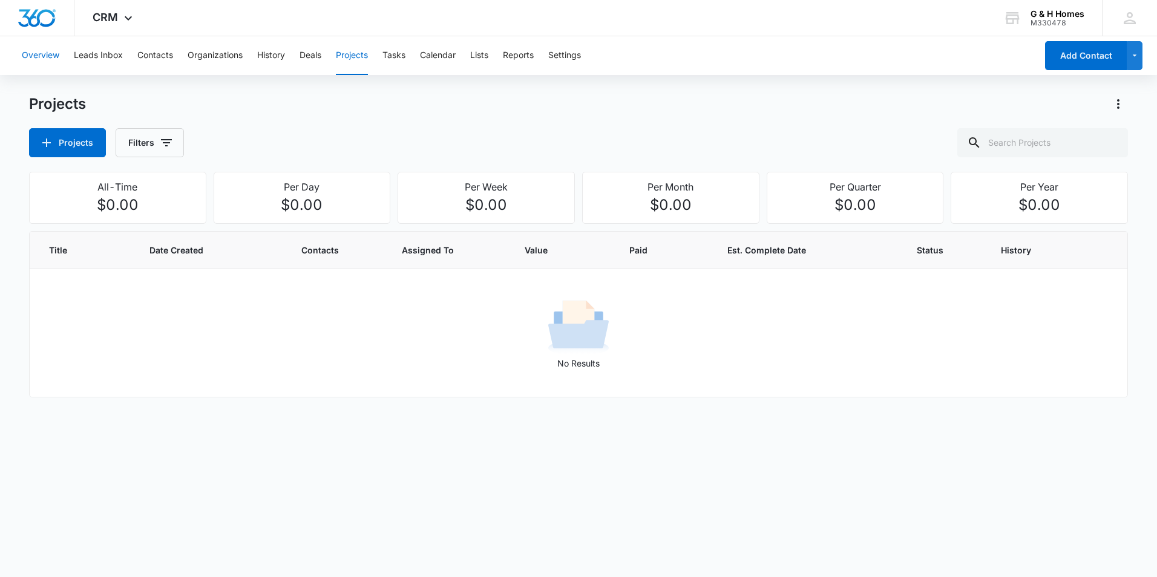
click at [36, 56] on button "Overview" at bounding box center [41, 55] width 38 height 39
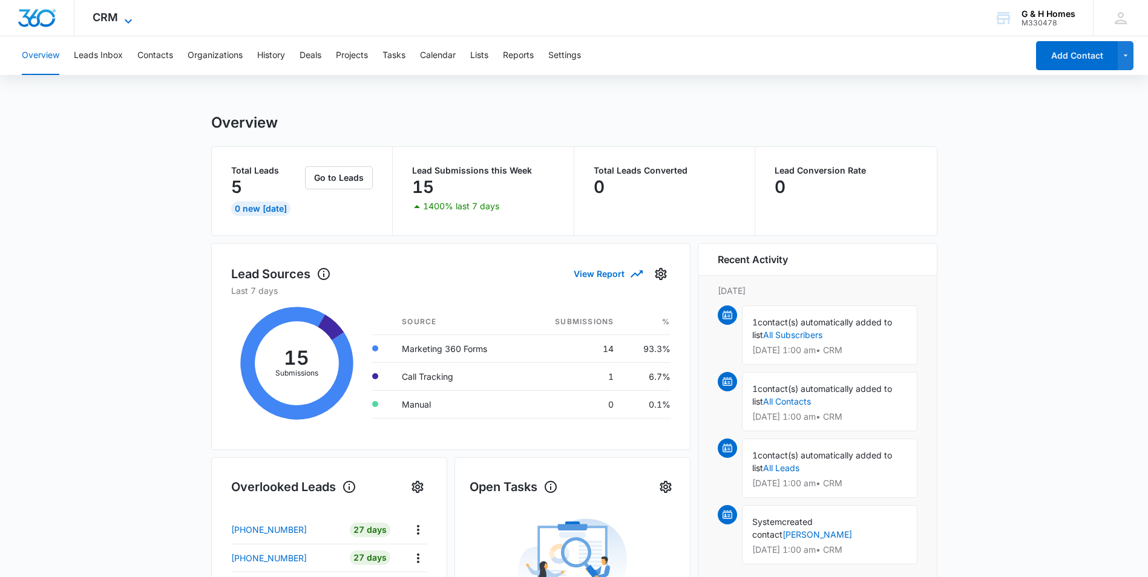
click at [109, 21] on span "CRM" at bounding box center [105, 17] width 25 height 13
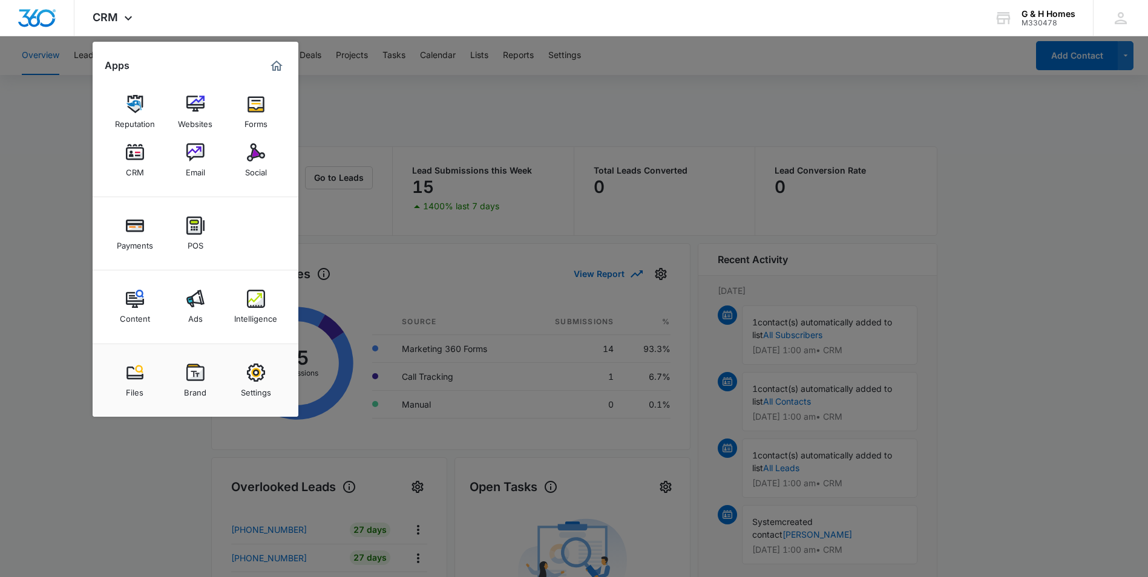
click at [65, 113] on div at bounding box center [574, 288] width 1148 height 577
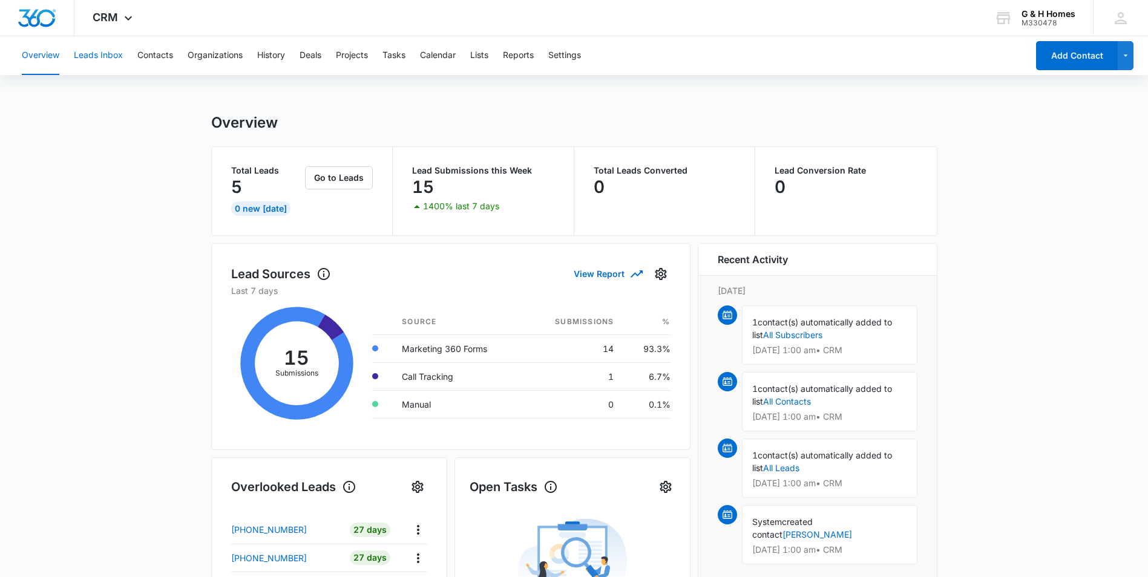
click at [111, 53] on button "Leads Inbox" at bounding box center [98, 55] width 49 height 39
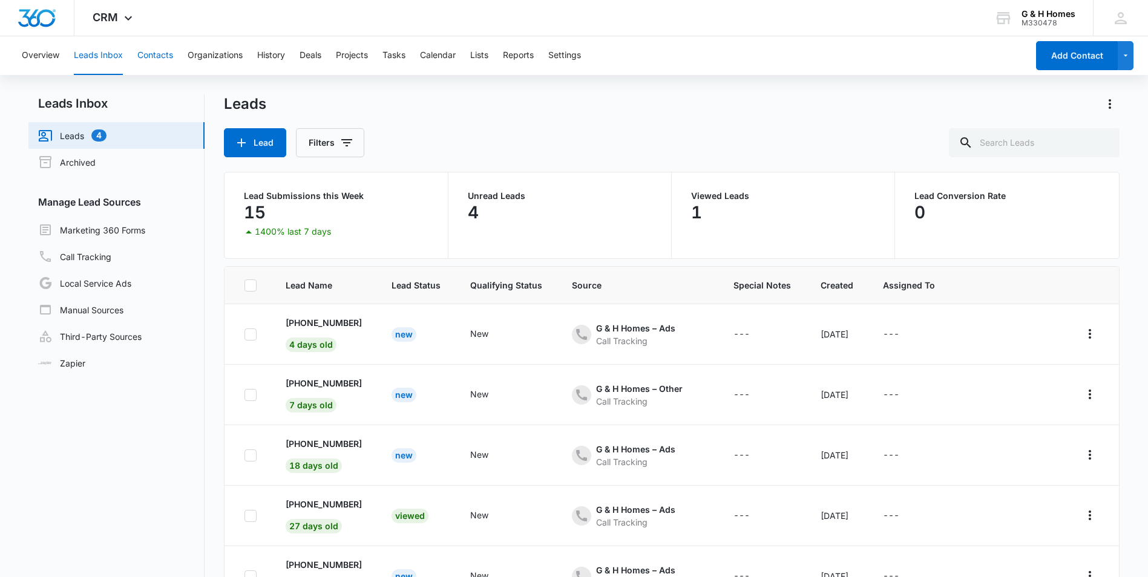
click at [149, 54] on button "Contacts" at bounding box center [155, 55] width 36 height 39
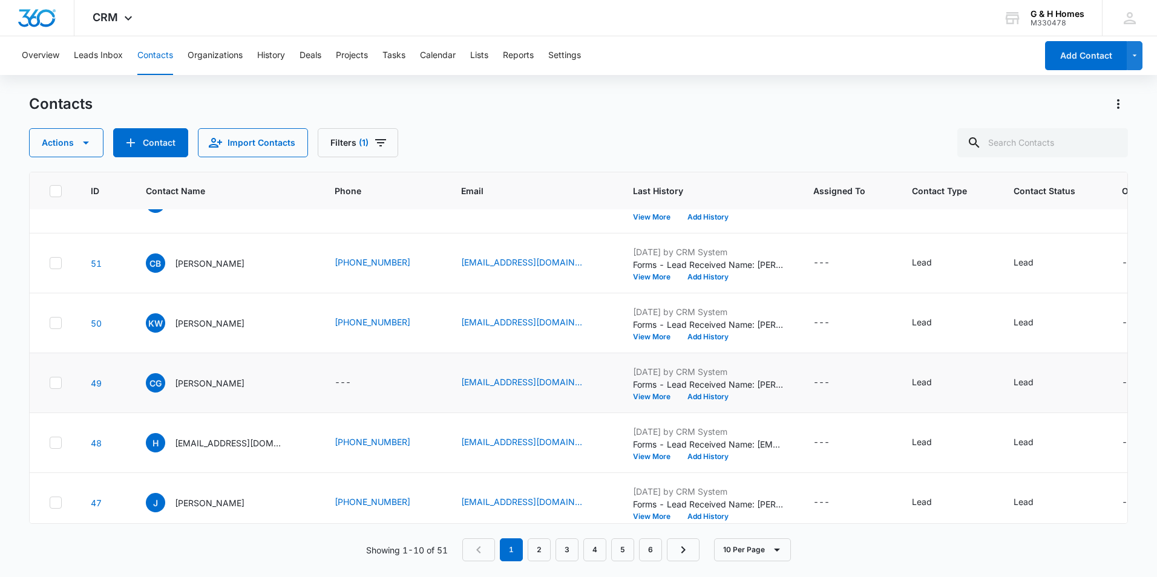
scroll to position [294, 0]
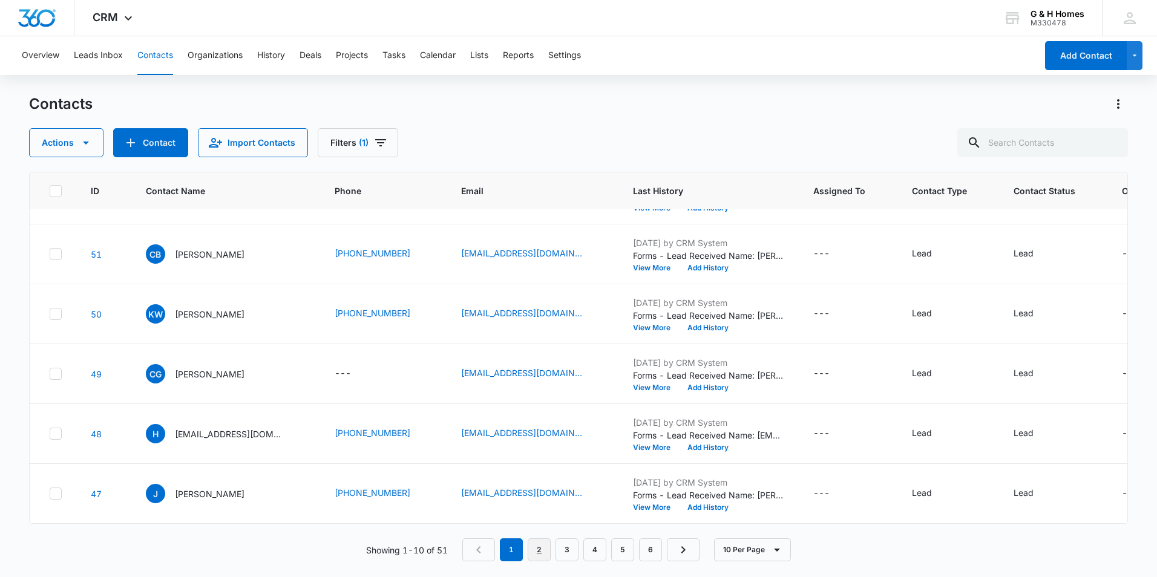
click at [547, 549] on link "2" at bounding box center [539, 549] width 23 height 23
click at [566, 554] on link "3" at bounding box center [569, 549] width 23 height 23
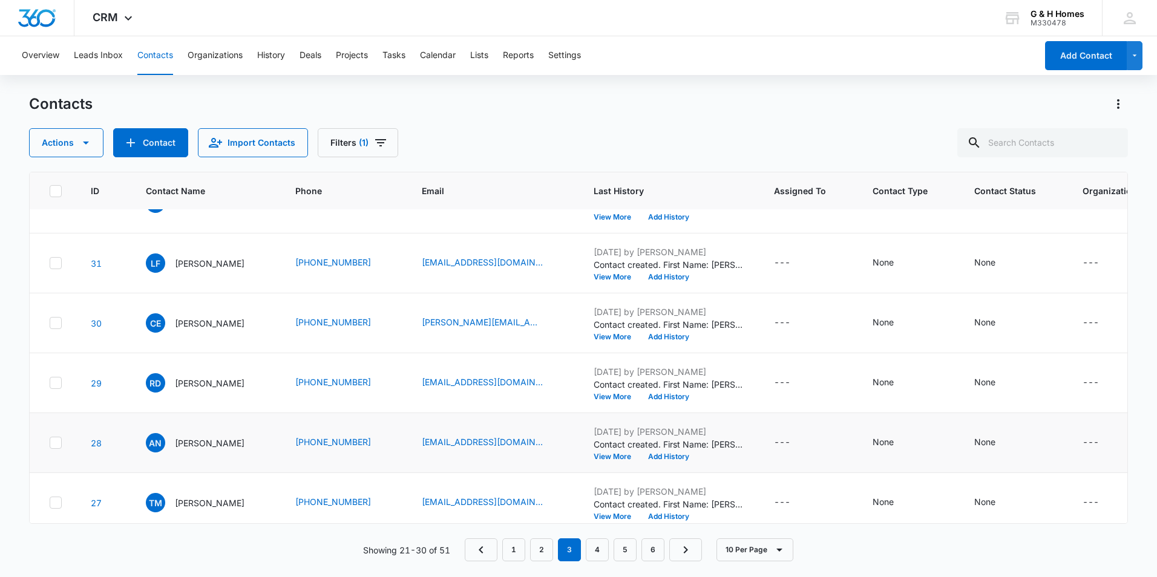
scroll to position [121, 0]
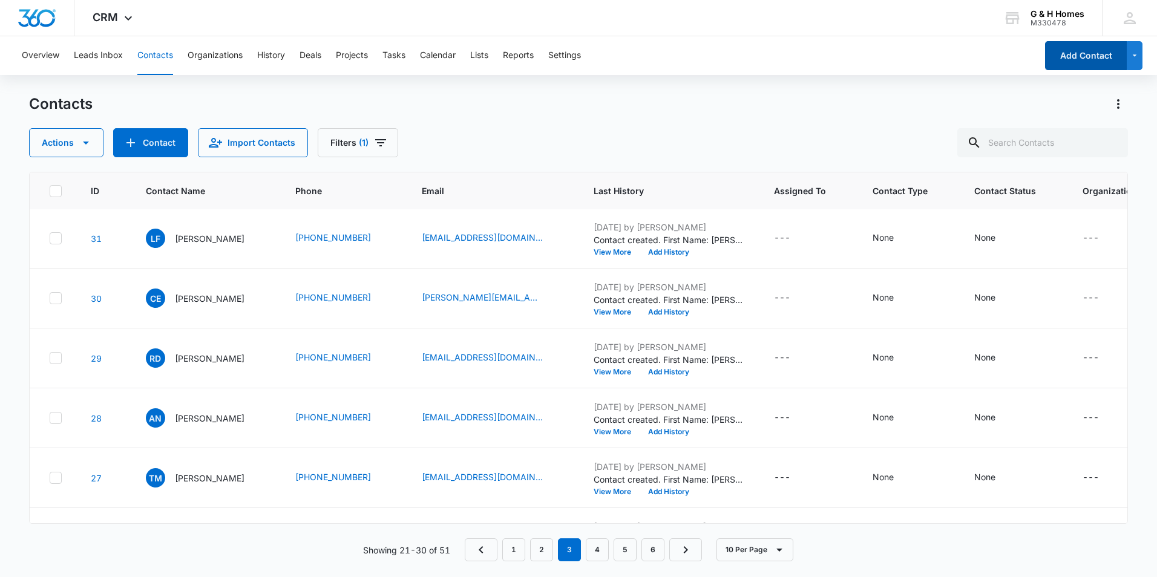
click at [1096, 51] on button "Add Contact" at bounding box center [1086, 55] width 82 height 29
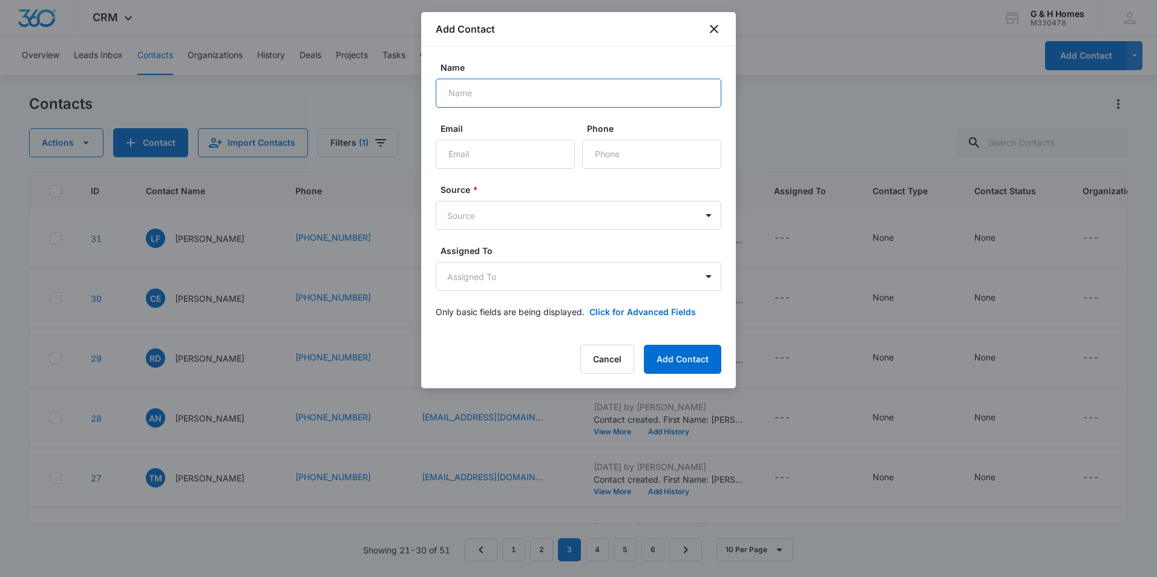
click at [540, 94] on input "Name" at bounding box center [579, 93] width 286 height 29
type input "[PERSON_NAME]"
click at [506, 153] on input "Email" at bounding box center [505, 154] width 139 height 29
click at [603, 146] on input "Phone" at bounding box center [651, 154] width 139 height 29
click at [515, 154] on input "[PERSON_NAME].scorsim" at bounding box center [505, 154] width 139 height 29
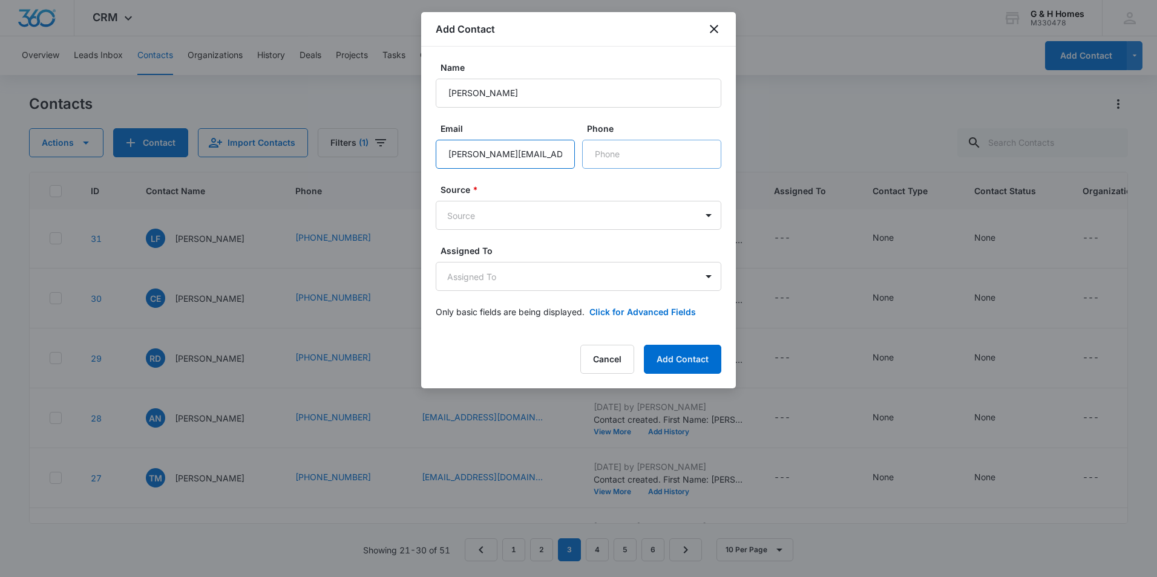
type input "[PERSON_NAME][EMAIL_ADDRESS][DOMAIN_NAME]"
click at [635, 154] on input "Phone" at bounding box center [651, 154] width 139 height 29
type input "[PHONE_NUMBER]"
click at [710, 217] on body "CRM Apps Reputation Websites Forms CRM Email Social Payments POS Content Ads In…" at bounding box center [578, 288] width 1157 height 577
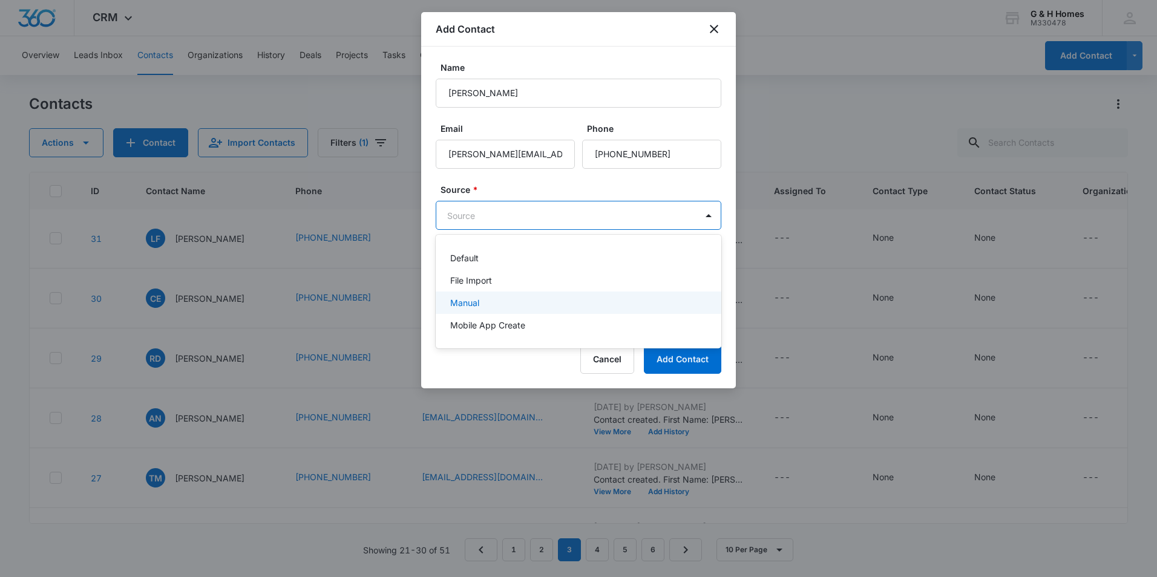
click at [484, 302] on div "Manual" at bounding box center [577, 302] width 254 height 13
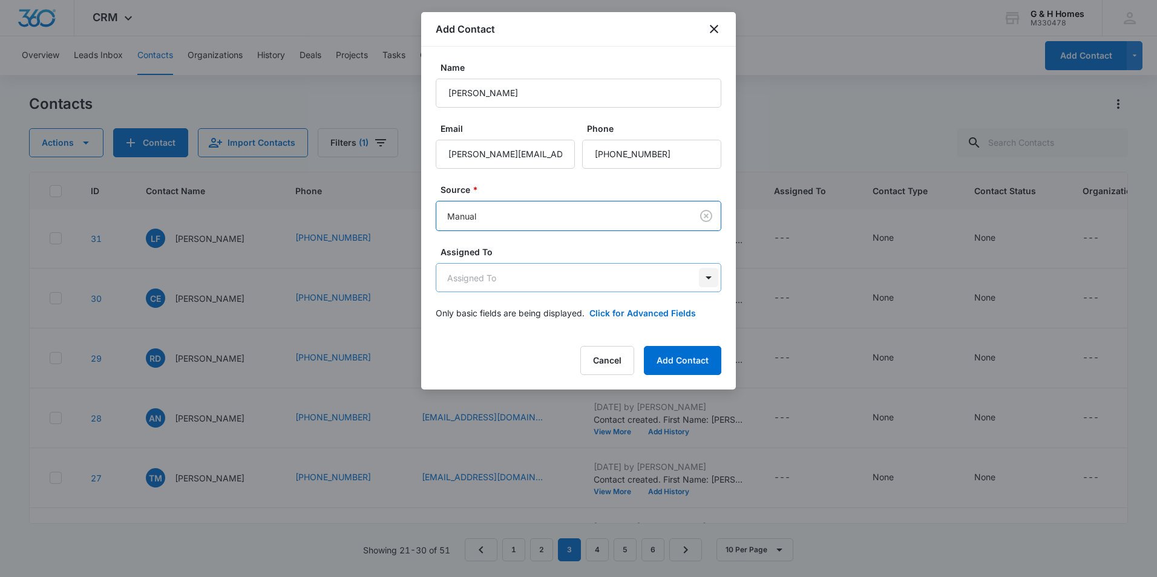
click at [709, 278] on body "CRM Apps Reputation Websites Forms CRM Email Social Payments POS Content Ads In…" at bounding box center [578, 288] width 1157 height 577
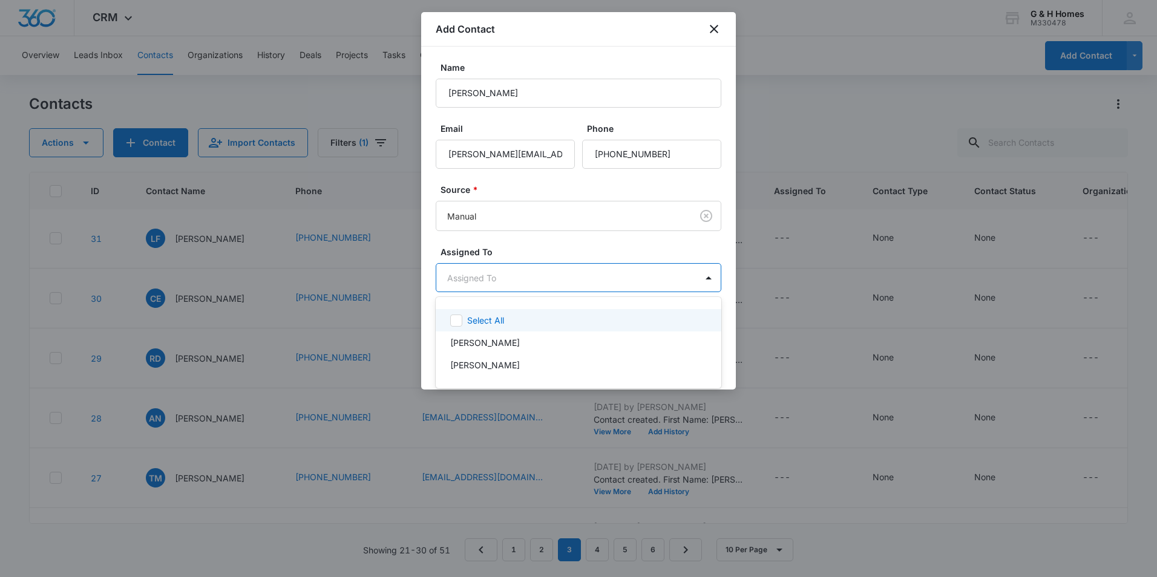
click at [662, 241] on div at bounding box center [578, 288] width 1157 height 577
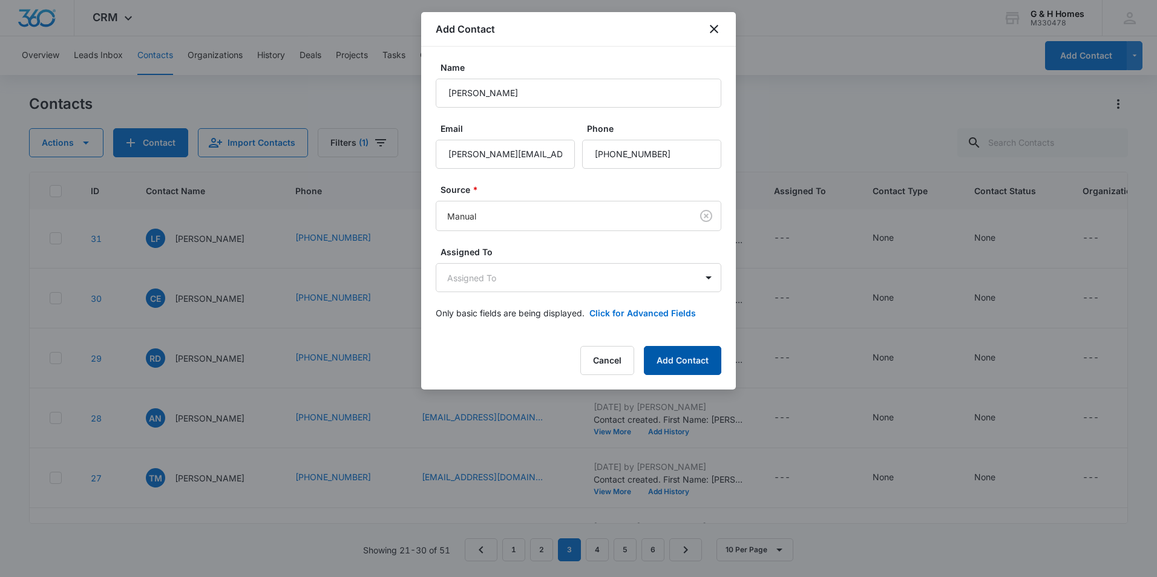
click at [684, 354] on button "Add Contact" at bounding box center [682, 360] width 77 height 29
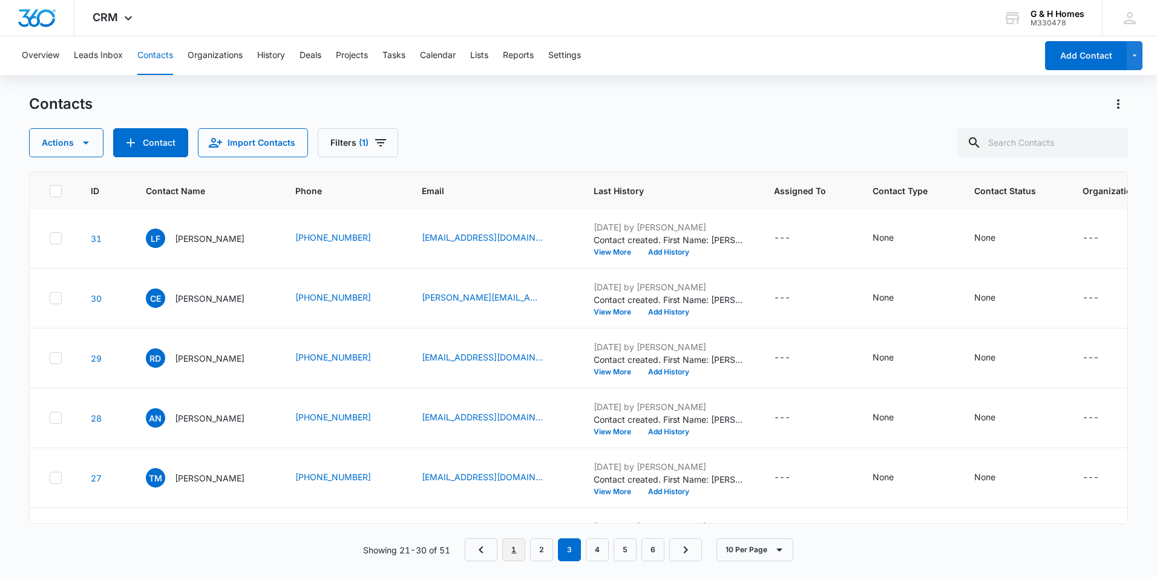
click at [515, 549] on link "1" at bounding box center [513, 549] width 23 height 23
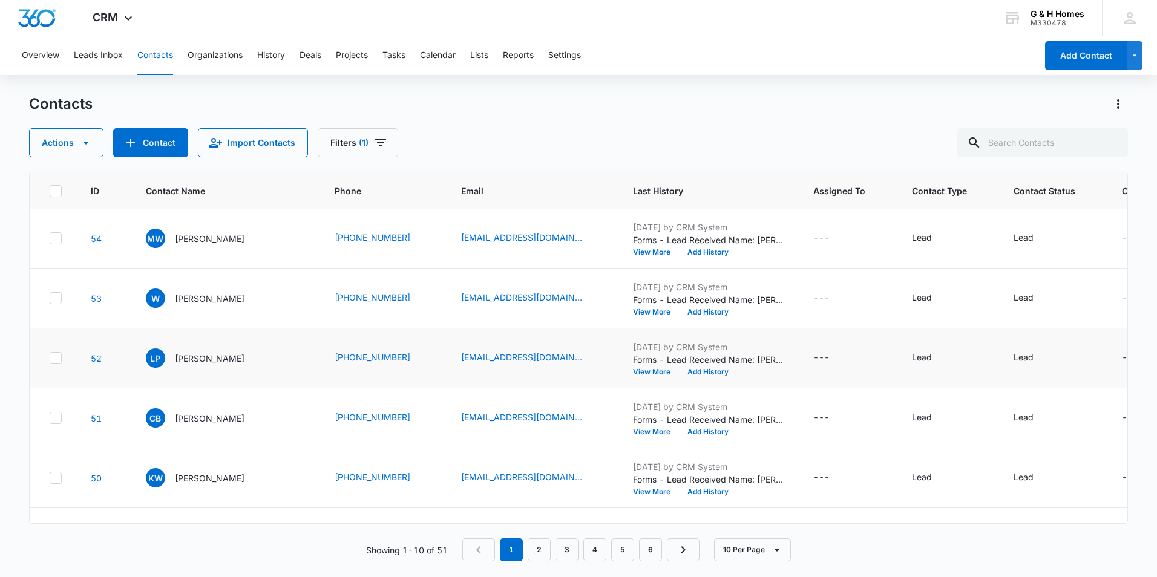
scroll to position [0, 0]
